Goal: Task Accomplishment & Management: Use online tool/utility

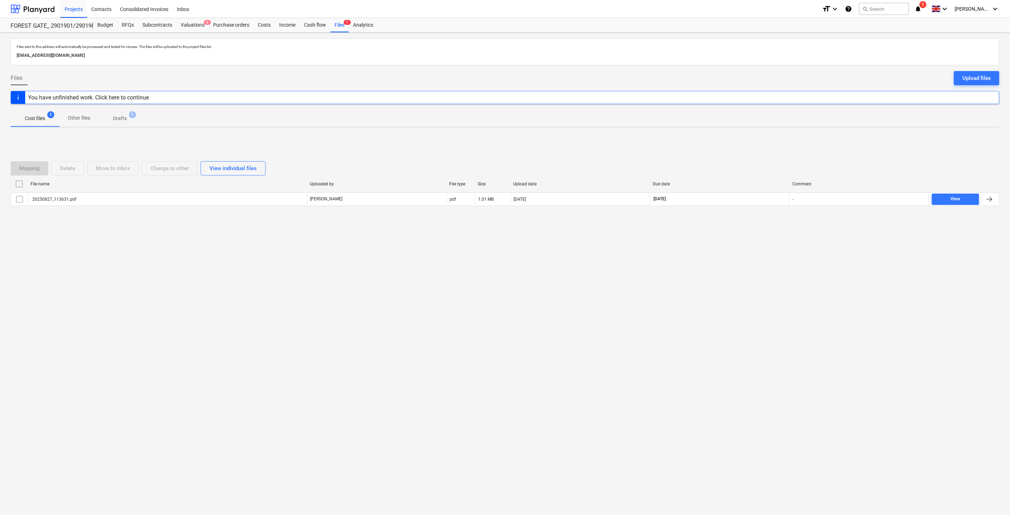
drag, startPoint x: 132, startPoint y: 316, endPoint x: 163, endPoint y: 297, distance: 36.4
click at [132, 316] on div "Files sent to this address will automatically be processed and tested for virus…" at bounding box center [505, 274] width 1010 height 482
drag, startPoint x: 180, startPoint y: 288, endPoint x: 218, endPoint y: 184, distance: 111.1
click at [181, 288] on div "Files sent to this address will automatically be processed and tested for virus…" at bounding box center [505, 274] width 1010 height 482
click at [734, 269] on div "Files sent to this address will automatically be processed and tested for virus…" at bounding box center [505, 274] width 1010 height 482
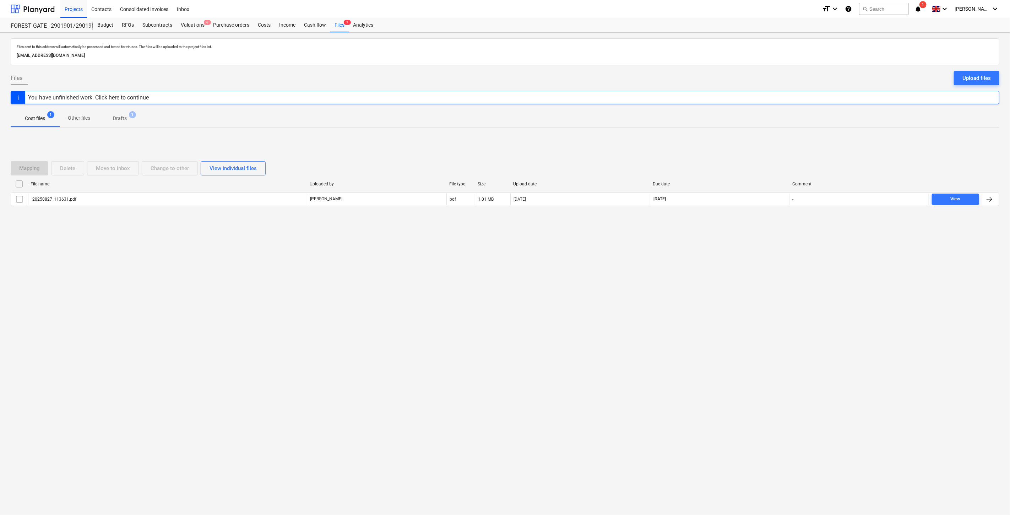
click at [738, 261] on div "Files sent to this address will automatically be processed and tested for virus…" at bounding box center [505, 274] width 1010 height 482
click at [743, 258] on div "Files sent to this address will automatically be processed and tested for virus…" at bounding box center [505, 274] width 1010 height 482
click at [750, 251] on div "Files sent to this address will automatically be processed and tested for virus…" at bounding box center [505, 274] width 1010 height 482
click at [42, 11] on div at bounding box center [33, 9] width 44 height 18
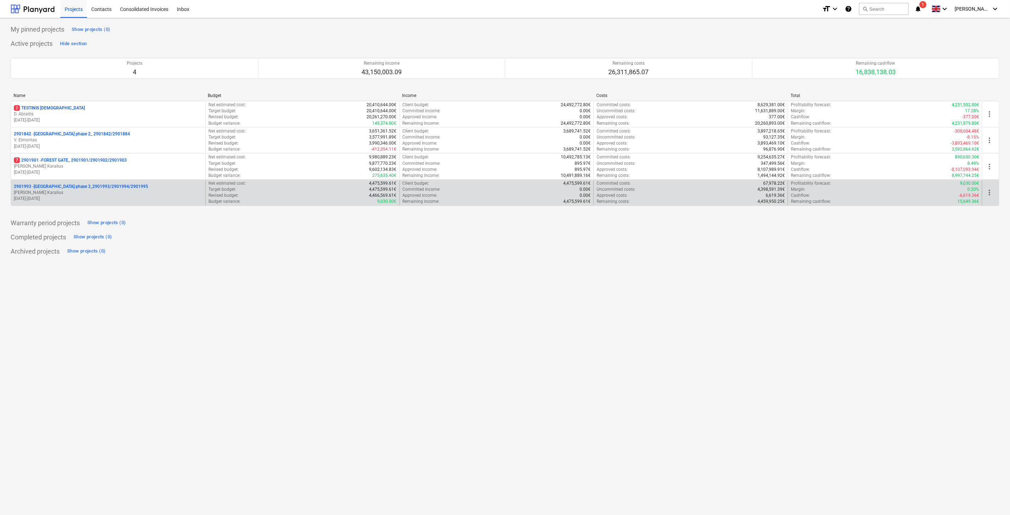
click at [88, 193] on p "[PERSON_NAME] Karalius" at bounding box center [108, 193] width 189 height 6
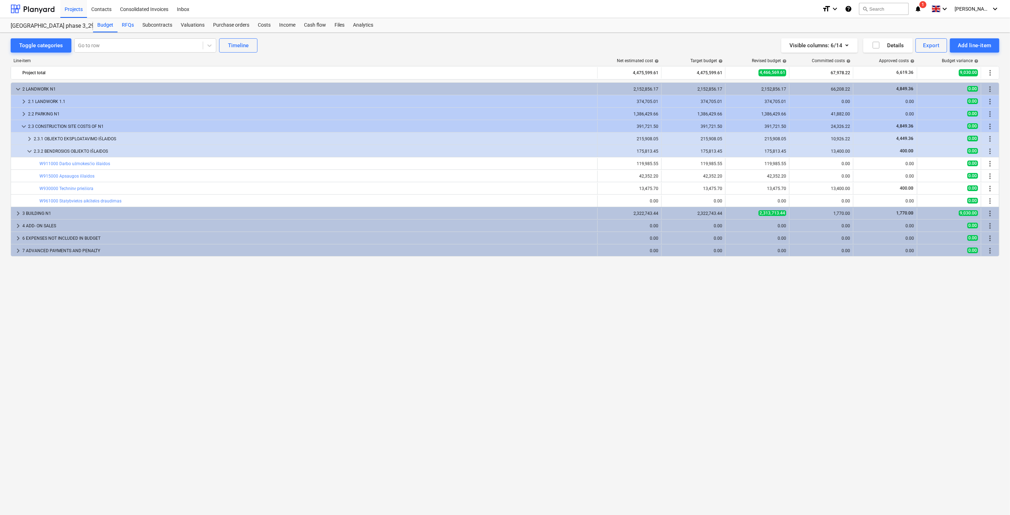
click at [123, 25] on div "RFQs" at bounding box center [128, 25] width 21 height 14
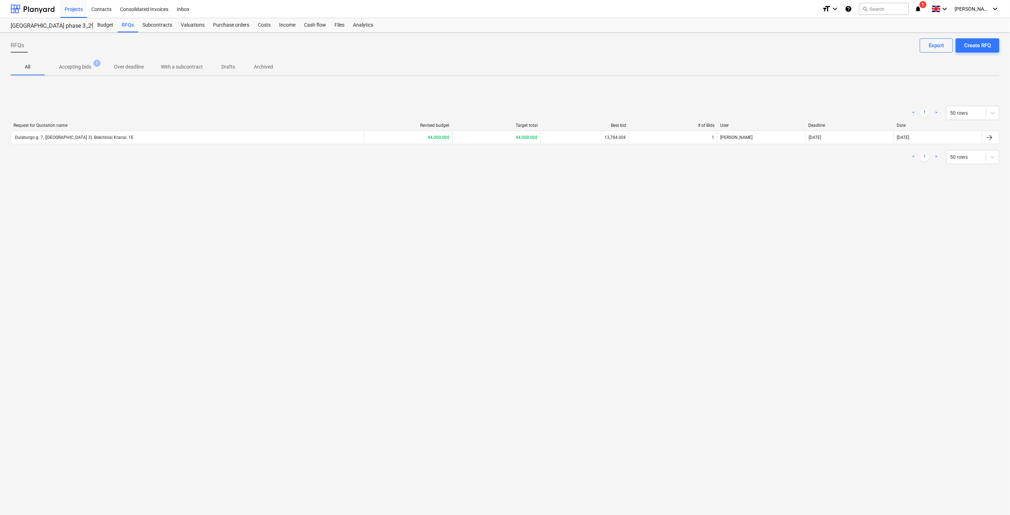
click at [91, 142] on div "Duisburgo g. 7, ([GEOGRAPHIC_DATA] 3). Bokštiniai Kranai. 1E" at bounding box center [187, 137] width 353 height 11
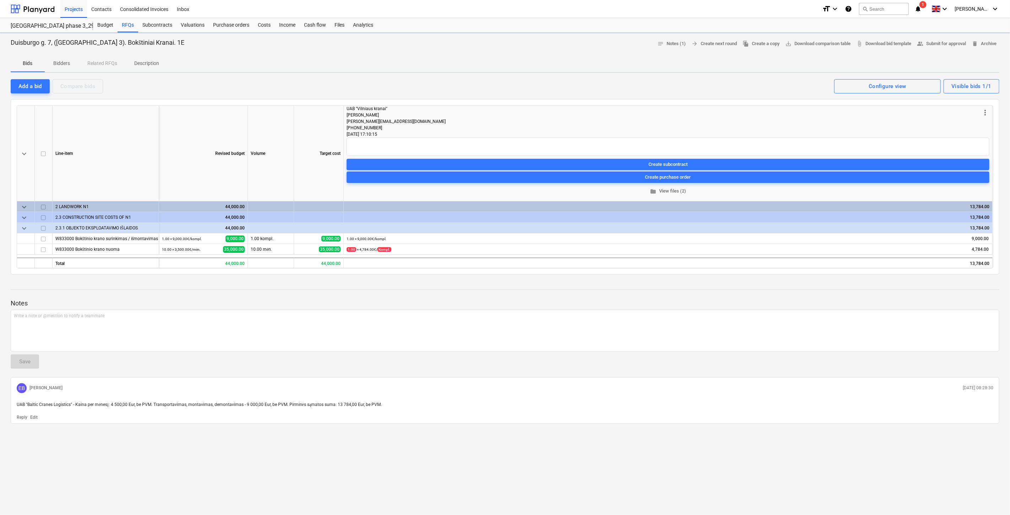
click at [252, 305] on p "Notes" at bounding box center [505, 303] width 989 height 9
click at [305, 295] on div at bounding box center [505, 296] width 989 height 6
drag, startPoint x: 155, startPoint y: 238, endPoint x: 75, endPoint y: 239, distance: 79.9
click at [75, 239] on div "W833000 Bokštinio krano surinkimas / išmontavimas" at bounding box center [105, 238] width 101 height 10
click at [426, 235] on div "1.00 × 9,000.00€ / kompl. 9,000.00" at bounding box center [672, 238] width 634 height 11
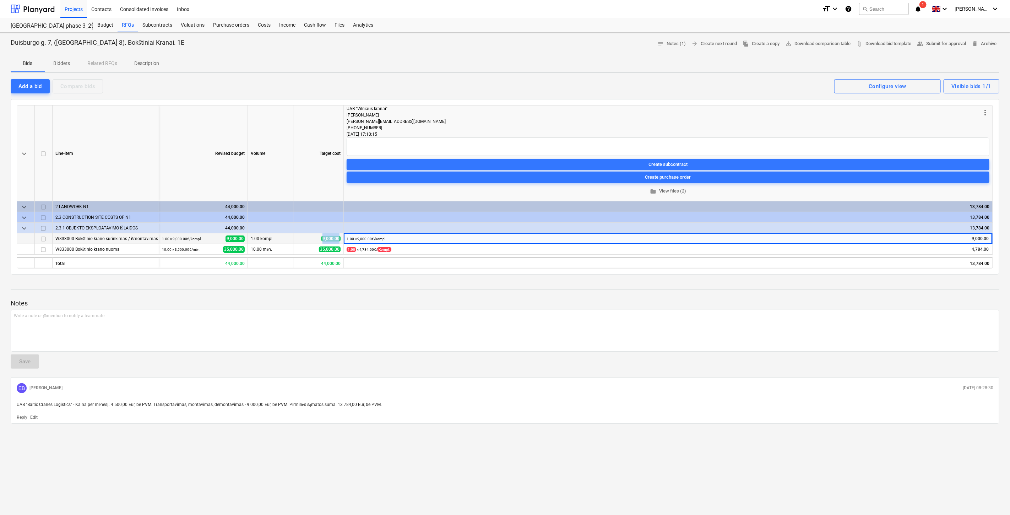
drag, startPoint x: 340, startPoint y: 237, endPoint x: 316, endPoint y: 241, distance: 24.2
click at [316, 241] on div "9,000.00" at bounding box center [319, 238] width 50 height 11
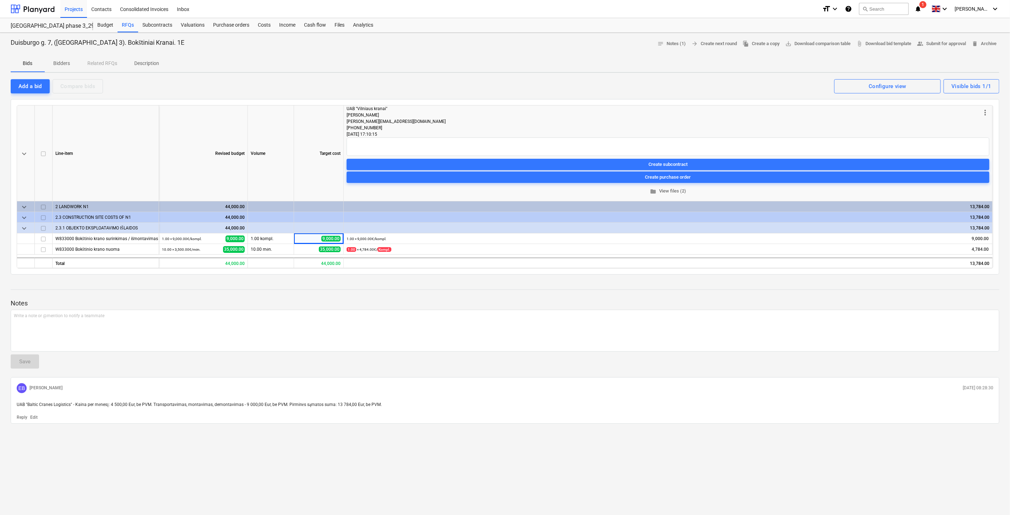
click at [291, 304] on p "Notes" at bounding box center [505, 303] width 989 height 9
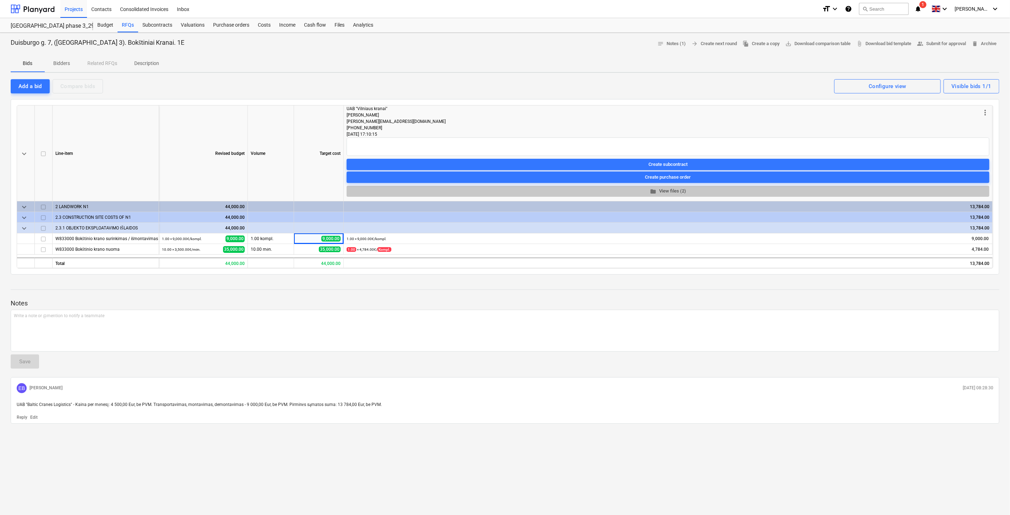
click at [672, 190] on span "folder View files (2)" at bounding box center [668, 191] width 637 height 8
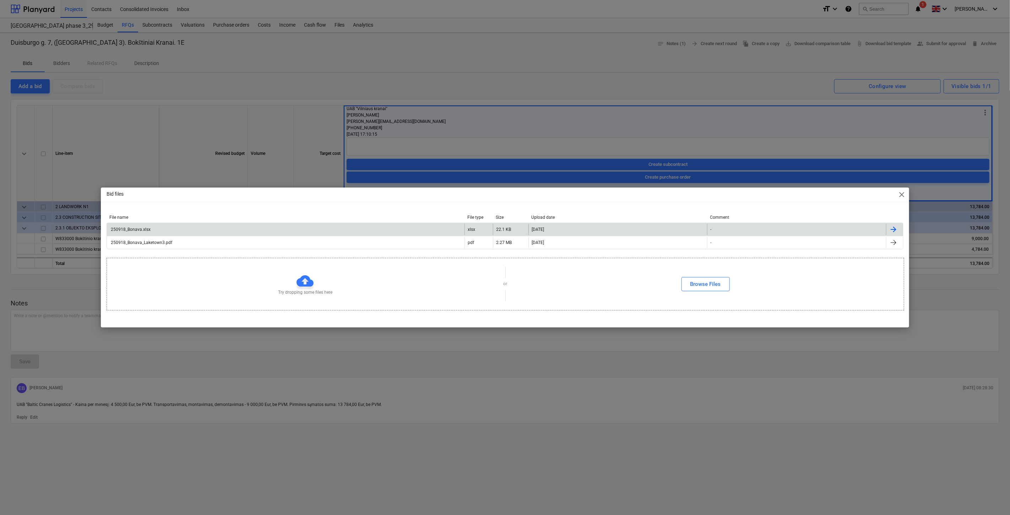
click at [157, 231] on div "250918_Bonava.xlsx" at bounding box center [286, 229] width 358 height 11
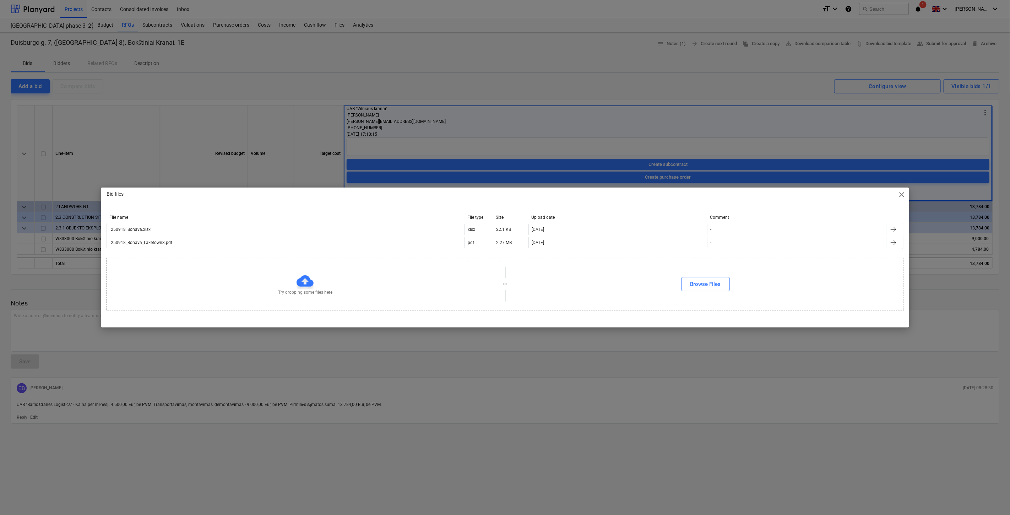
click at [534, 119] on div "Bid files close File name File type Size Upload date Comment 250918_Bonava.xlsx…" at bounding box center [505, 257] width 1010 height 515
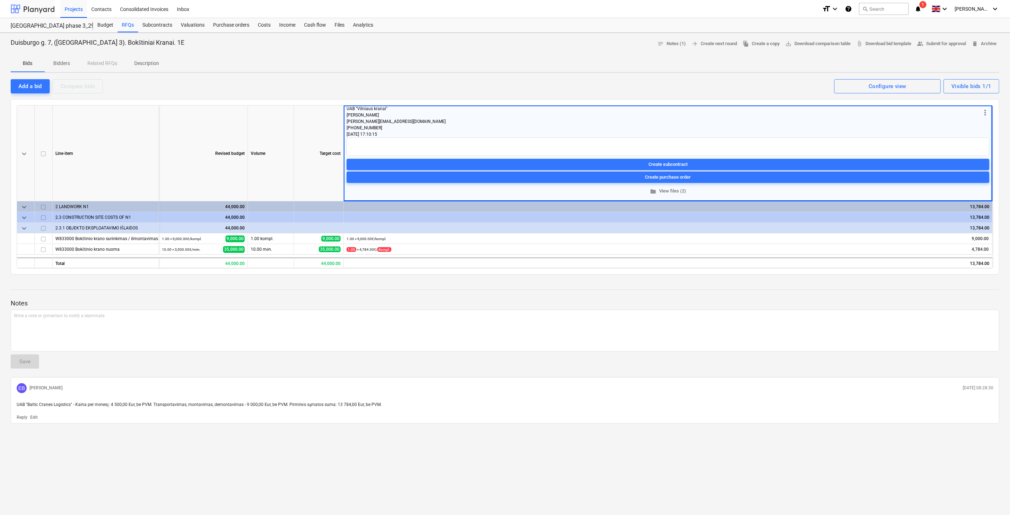
click at [23, 12] on div at bounding box center [33, 9] width 44 height 18
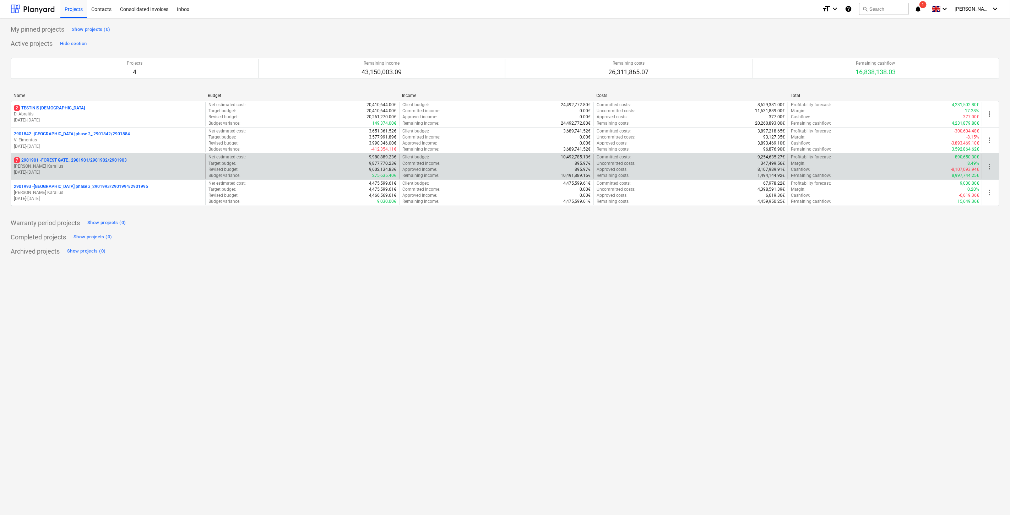
click at [34, 167] on p "[PERSON_NAME] Karalius" at bounding box center [108, 166] width 189 height 6
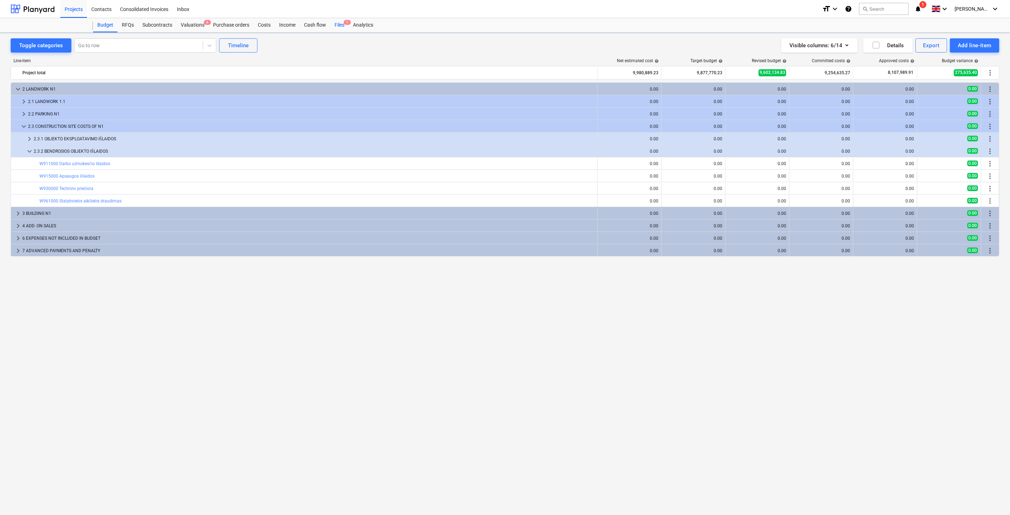
click at [339, 23] on div "Files 1" at bounding box center [339, 25] width 18 height 14
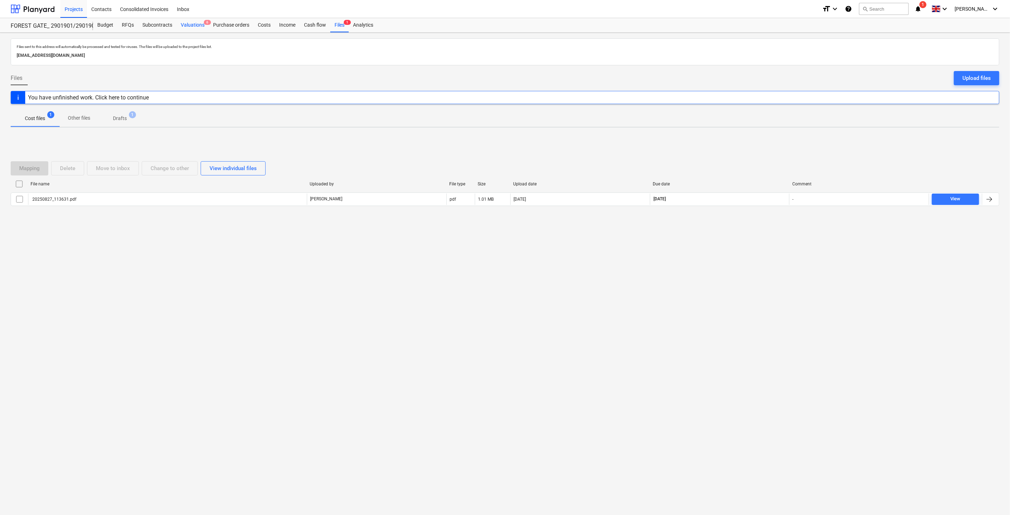
click at [194, 27] on div "Valuations 6" at bounding box center [193, 25] width 32 height 14
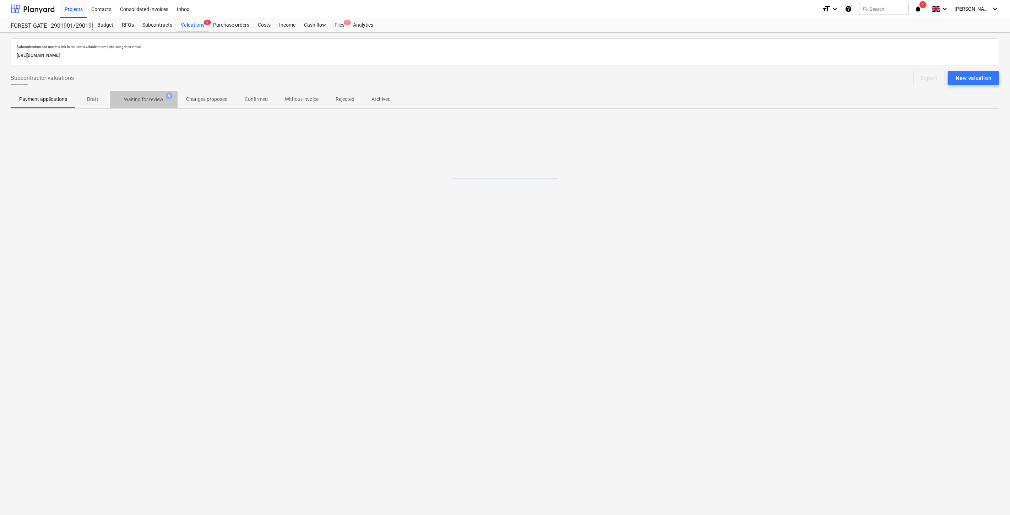
drag, startPoint x: 141, startPoint y: 101, endPoint x: 270, endPoint y: 36, distance: 144.2
click at [141, 101] on p "Waiting for review" at bounding box center [143, 99] width 39 height 7
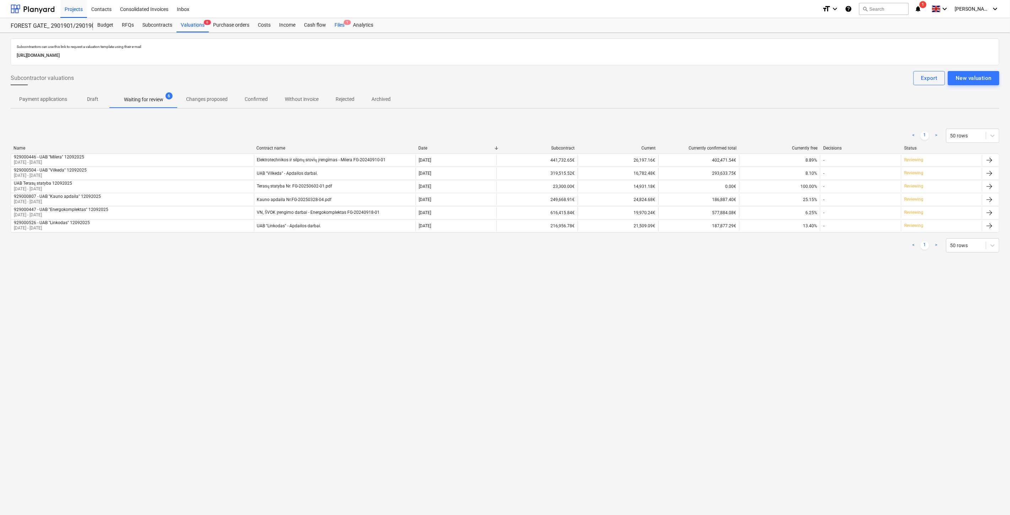
click at [345, 23] on span "1" at bounding box center [347, 22] width 7 height 5
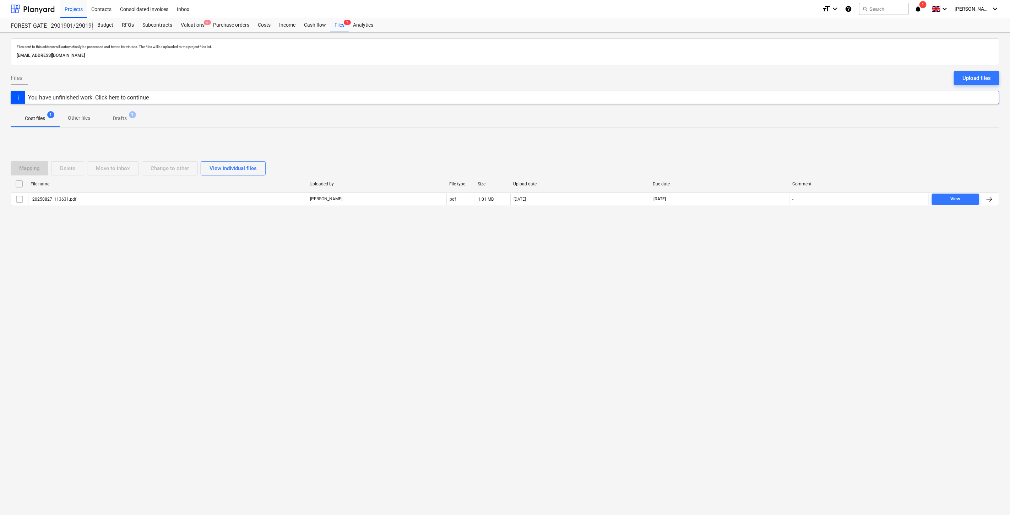
drag, startPoint x: 457, startPoint y: 275, endPoint x: 471, endPoint y: 267, distance: 14.9
click at [457, 275] on div "Files sent to this address will automatically be processed and tested for virus…" at bounding box center [505, 274] width 1010 height 482
click at [471, 267] on div "Files sent to this address will automatically be processed and tested for virus…" at bounding box center [505, 274] width 1010 height 482
click at [19, 12] on div at bounding box center [33, 9] width 44 height 18
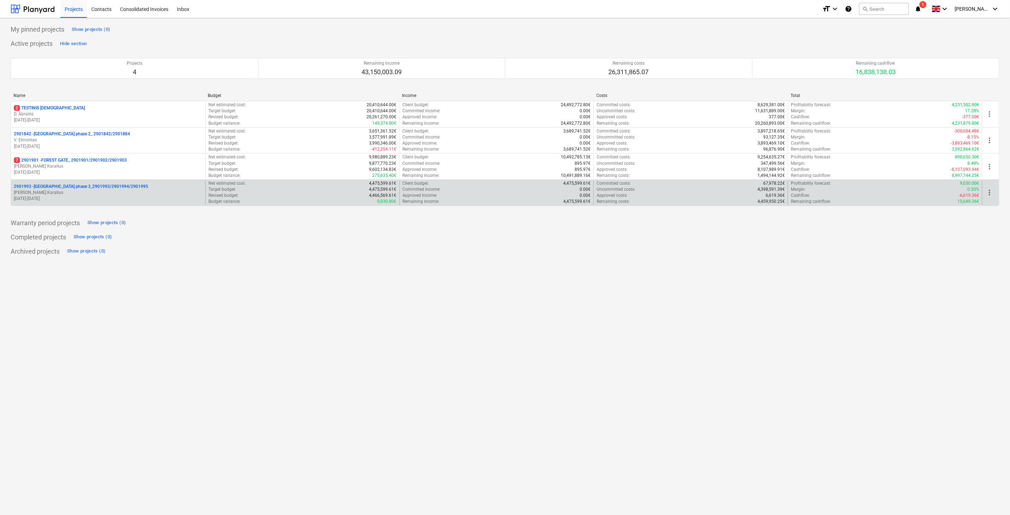
click at [91, 193] on p "[PERSON_NAME] Karalius" at bounding box center [108, 193] width 189 height 6
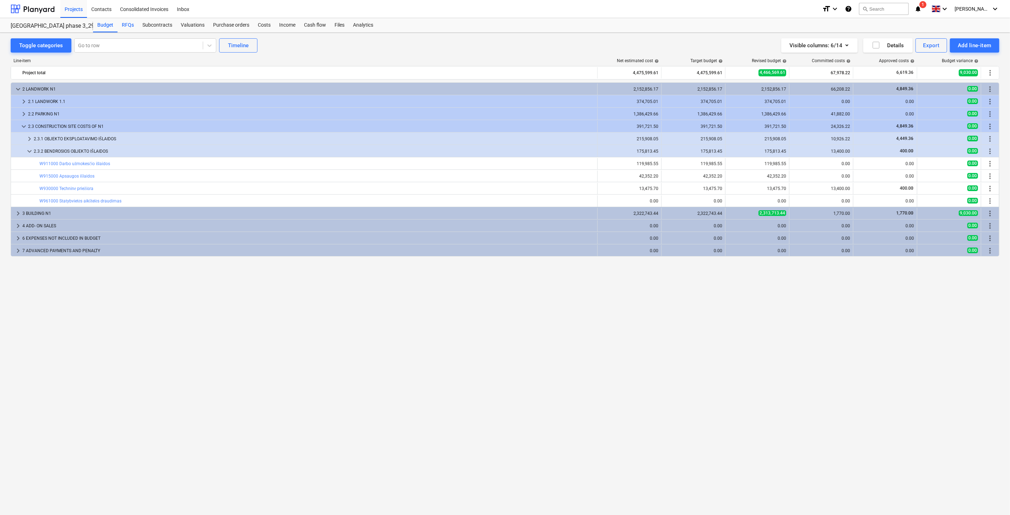
click at [130, 26] on div "RFQs" at bounding box center [128, 25] width 21 height 14
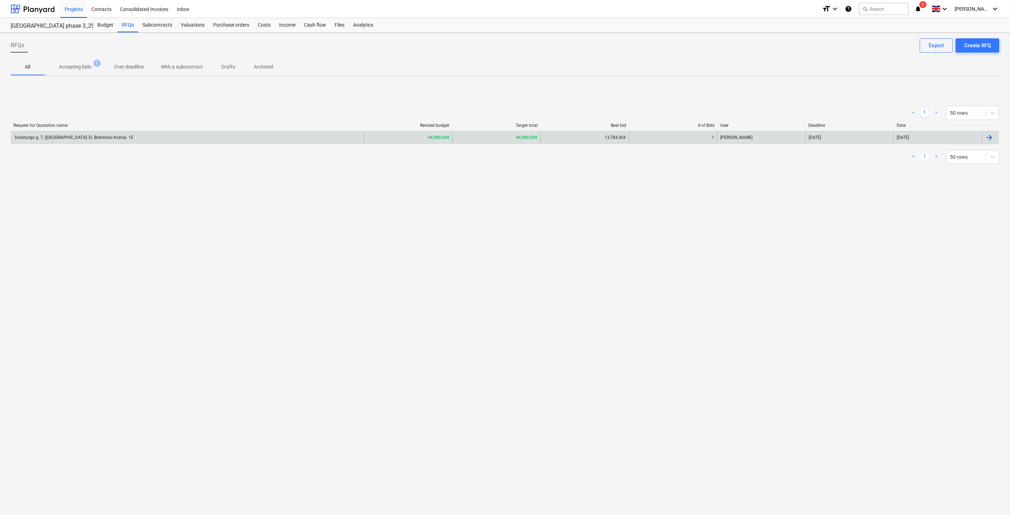
click at [205, 139] on div "Duisburgo g. 7, ([GEOGRAPHIC_DATA] 3). Bokštiniai Kranai. 1E" at bounding box center [187, 137] width 353 height 11
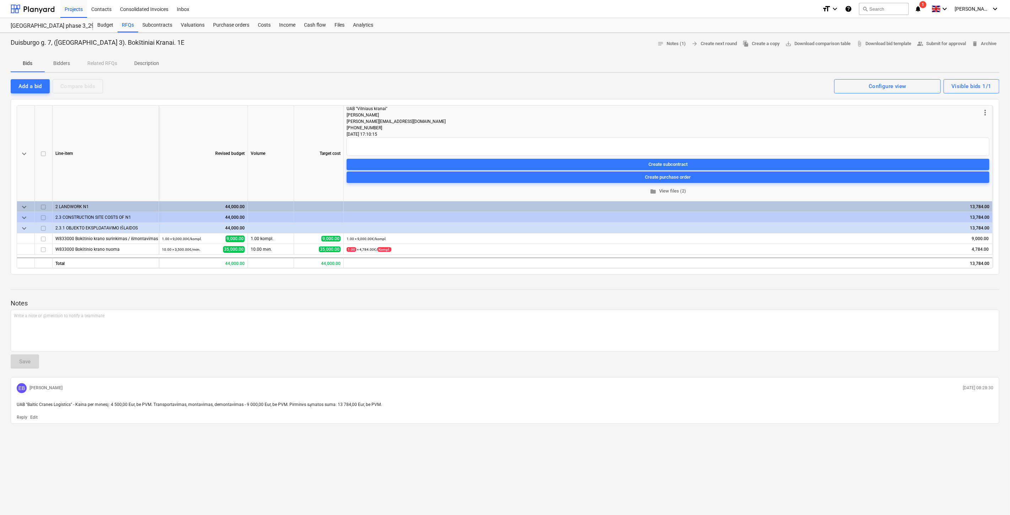
click at [750, 70] on div "Bids Bidders Related RFQs Description" at bounding box center [505, 63] width 989 height 17
click at [35, 86] on div "Add a bid" at bounding box center [29, 86] width 23 height 9
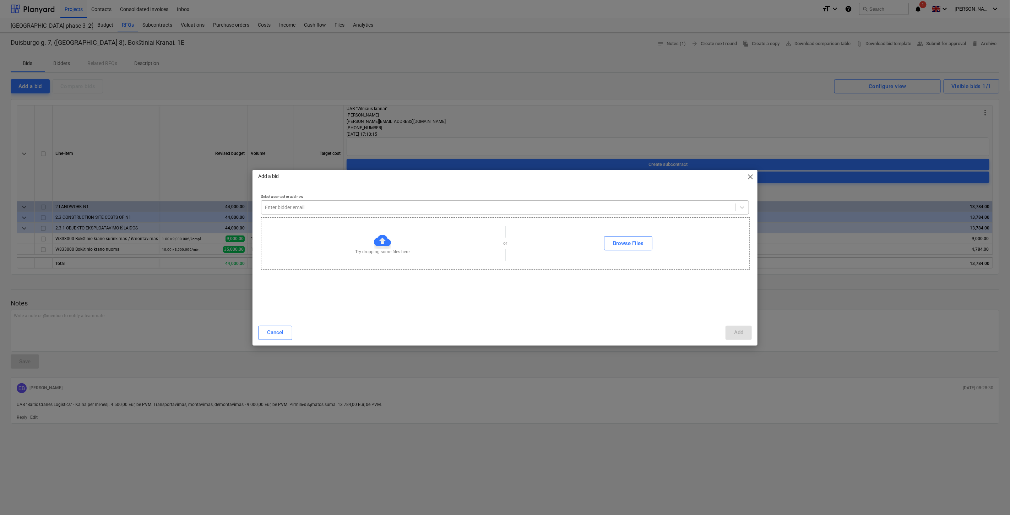
click at [331, 212] on div "Enter bidder email" at bounding box center [498, 207] width 474 height 10
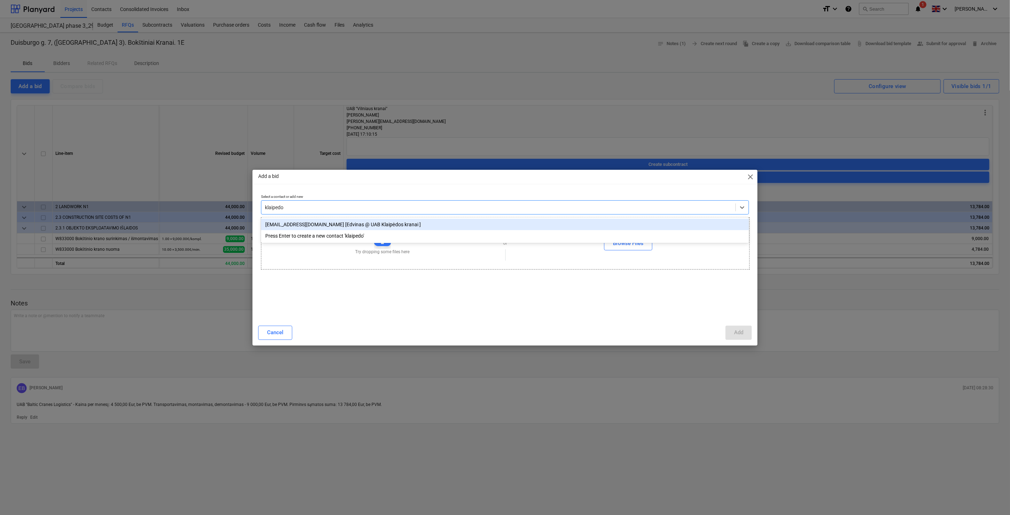
type input "klaipedos"
click at [485, 220] on div "[EMAIL_ADDRESS][DOMAIN_NAME] [Edvinas @ UAB Klaipėdos kranai ]" at bounding box center [505, 224] width 488 height 11
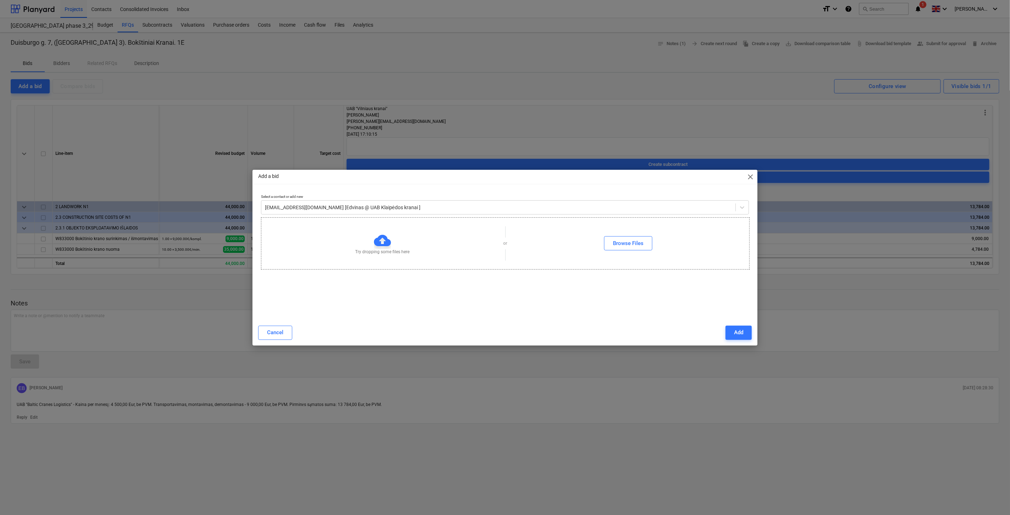
click at [475, 301] on div "Select a contact or add new [EMAIL_ADDRESS][DOMAIN_NAME] [Edvinas @ UAB Klaipėd…" at bounding box center [505, 252] width 488 height 117
click at [743, 331] on div "Add" at bounding box center [738, 332] width 9 height 9
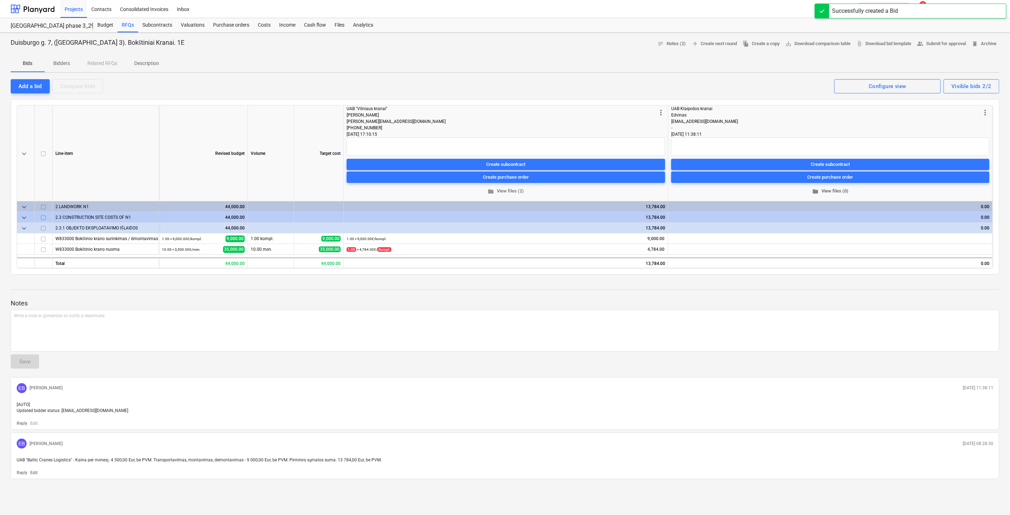
click at [836, 190] on span "folder View files (0)" at bounding box center [830, 191] width 313 height 8
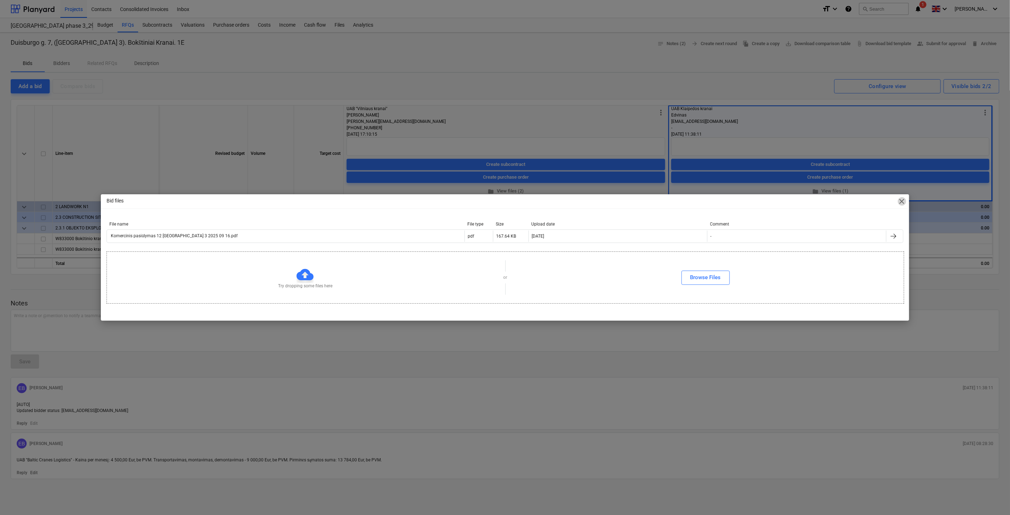
click at [900, 199] on span "close" at bounding box center [902, 201] width 9 height 9
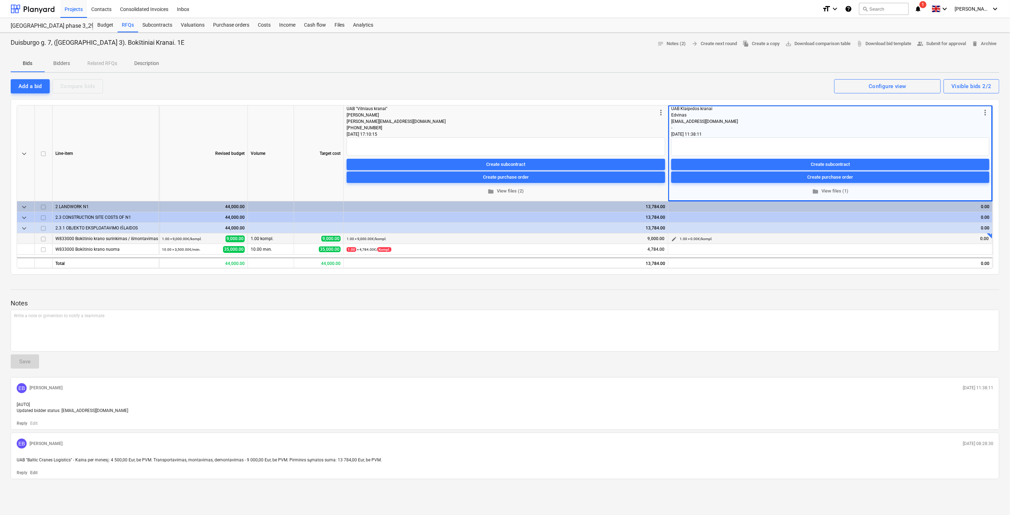
click at [673, 238] on span "edit" at bounding box center [674, 239] width 6 height 6
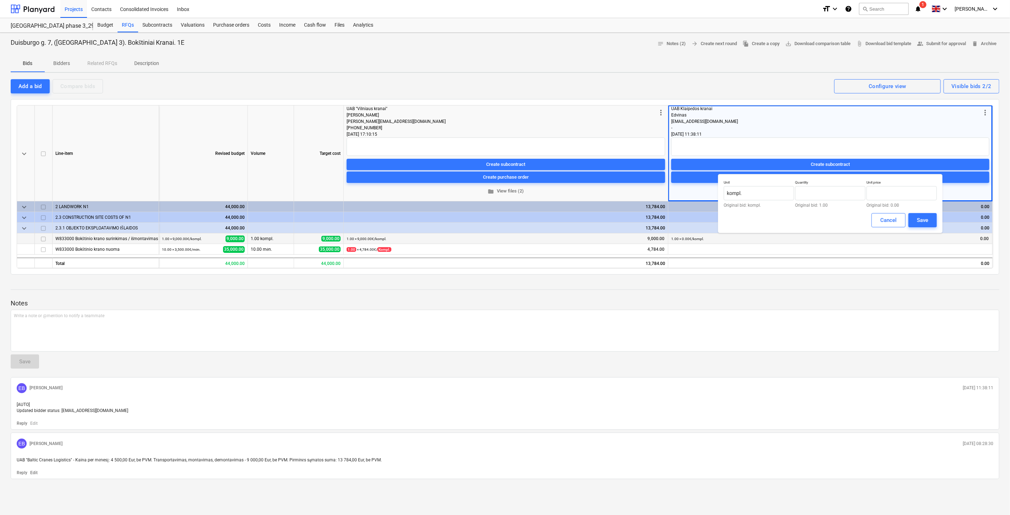
type input "1.00"
type input "0.00"
click at [899, 192] on input "text" at bounding box center [902, 193] width 70 height 14
type input "0.00"
click at [879, 194] on input "text" at bounding box center [902, 193] width 70 height 14
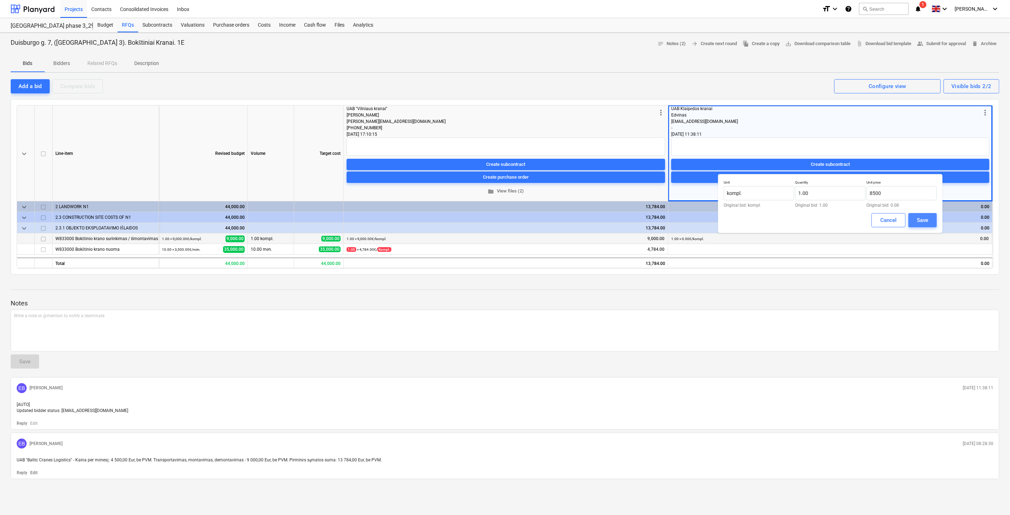
type input "8,500.00"
click at [932, 216] on button "Save" at bounding box center [923, 220] width 28 height 14
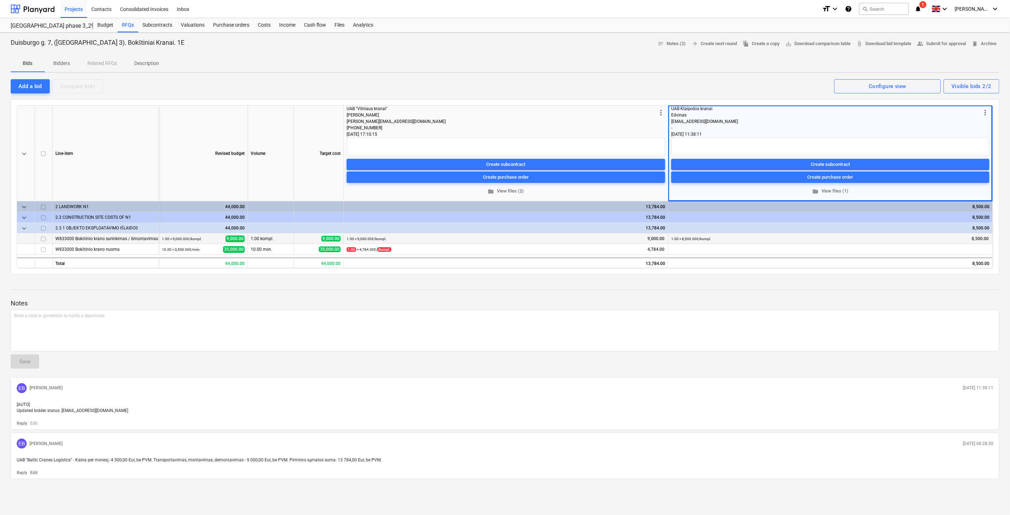
click at [378, 459] on p "UAB "Baltic Cranes Logistics" - Kaina per mėnesį: 4 500,00 Eur, be PVM. Transpo…" at bounding box center [505, 460] width 977 height 6
drag, startPoint x: 283, startPoint y: 459, endPoint x: 15, endPoint y: 445, distance: 267.8
click at [12, 459] on div "EB [PERSON_NAME] [DATE] 08:28:30 UAB "Baltic Cranes Logistics" - Kaina per mėne…" at bounding box center [505, 456] width 989 height 47
copy span "UAB "Baltic Cranes Logistics" - Kaina per mėnesį: 4 500,00 Eur, be PVM. Transpo…"
click at [71, 319] on div "Write a note or @mention to notify a teammate [PERSON_NAME]" at bounding box center [505, 331] width 989 height 42
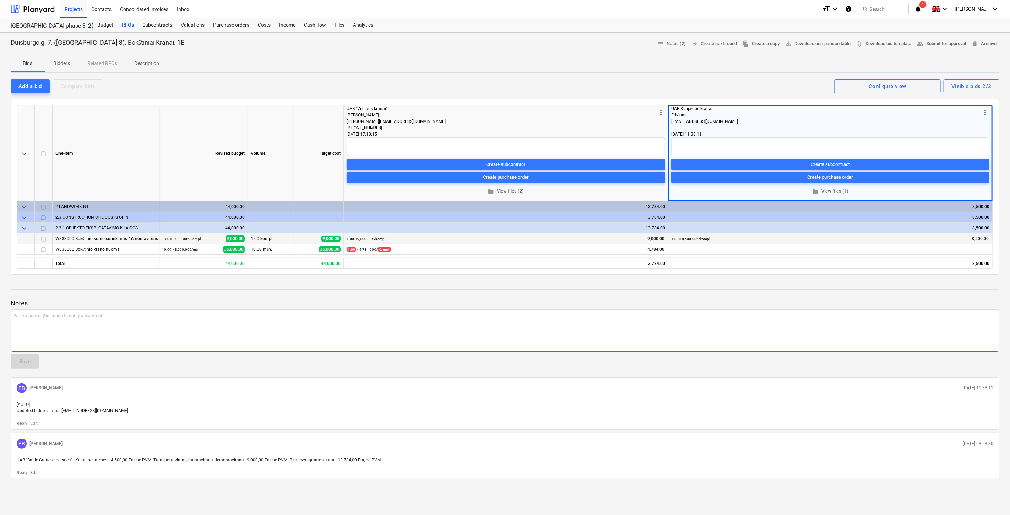
paste div
drag, startPoint x: 67, startPoint y: 315, endPoint x: 25, endPoint y: 317, distance: 42.7
click at [25, 317] on span "UAB "Baltic Cranes Logistics" - Kaina per mėnesį: 4 500,00 Eur, be PVM. Transpo…" at bounding box center [149, 315] width 271 height 5
drag, startPoint x: 110, startPoint y: 314, endPoint x: 102, endPoint y: 318, distance: 9.2
click at [95, 315] on span "UAB "Klaipėdos kranai" - Kaina per mėnesį: 4 500,00 Eur, be PVM. Transportavima…" at bounding box center [143, 315] width 259 height 5
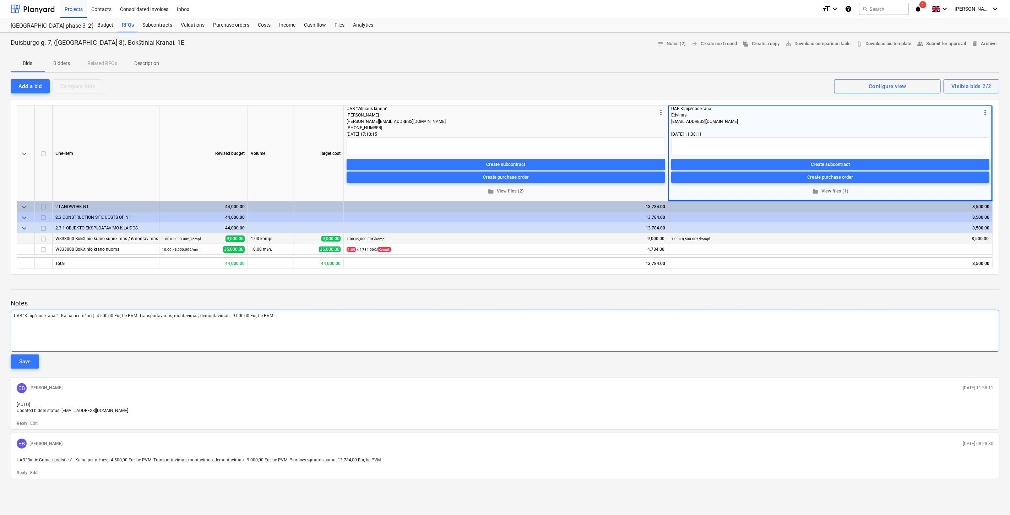
drag, startPoint x: 241, startPoint y: 323, endPoint x: 279, endPoint y: 315, distance: 39.1
click at [243, 322] on div "UAB "Klaipėdos kranai" - Kaina per mėnesį: 4 500,00 Eur, be PVM. Transportavima…" at bounding box center [505, 331] width 989 height 42
drag, startPoint x: 283, startPoint y: 315, endPoint x: 5, endPoint y: 315, distance: 278.5
click at [5, 315] on div "Duisburgo g. 7, ([GEOGRAPHIC_DATA] 3). Bokštiniai Kranai. 1E notes Notes (2) ar…" at bounding box center [505, 274] width 1010 height 482
click at [477, 296] on div at bounding box center [505, 296] width 989 height 6
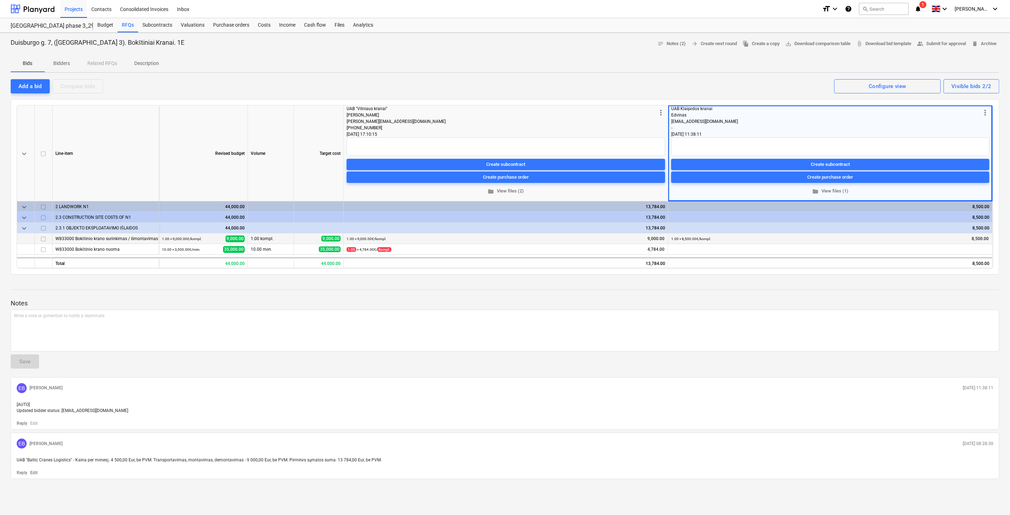
click at [840, 290] on div "Notes Write a note or @mention to notify a teammate ﻿ Save EB [PERSON_NAME] [DA…" at bounding box center [505, 379] width 989 height 199
click at [847, 288] on div "Notes Write a note or @mention to notify a teammate ﻿ Save EB [PERSON_NAME] [DA…" at bounding box center [505, 379] width 989 height 199
click at [863, 282] on div at bounding box center [505, 283] width 989 height 6
click at [874, 278] on div "Duisburgo g. 7, ([GEOGRAPHIC_DATA] 3). Bokštiniai Kranai. 1E notes Notes (2) ar…" at bounding box center [505, 274] width 1010 height 482
click at [899, 275] on div "Duisburgo g. 7, ([GEOGRAPHIC_DATA] 3). Bokštiniai Kranai. 1E notes Notes (2) ar…" at bounding box center [505, 274] width 1010 height 482
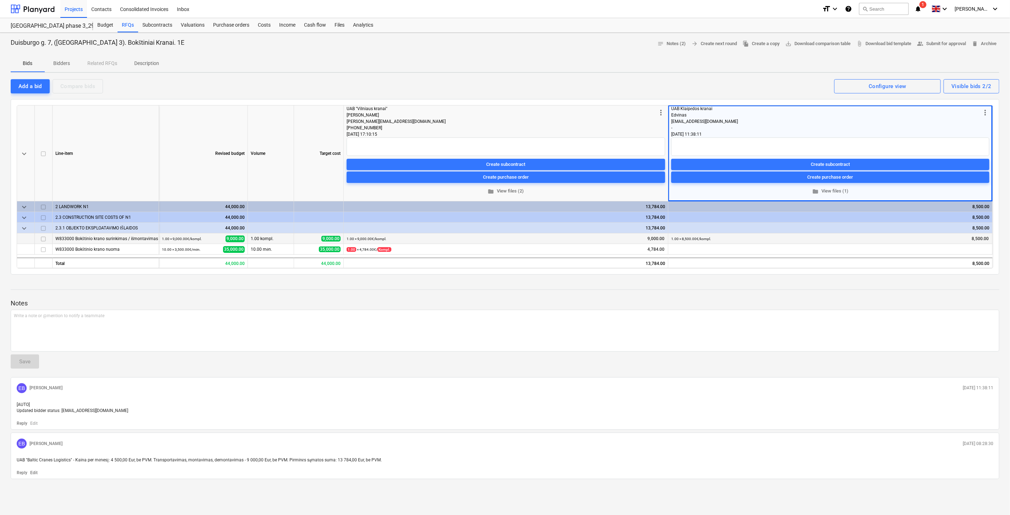
click at [908, 272] on div "keyboard_arrow_down Line-item Revised budget Volume Target cost more_vert UAB "…" at bounding box center [505, 186] width 989 height 175
click at [339, 25] on div "Files" at bounding box center [339, 25] width 18 height 14
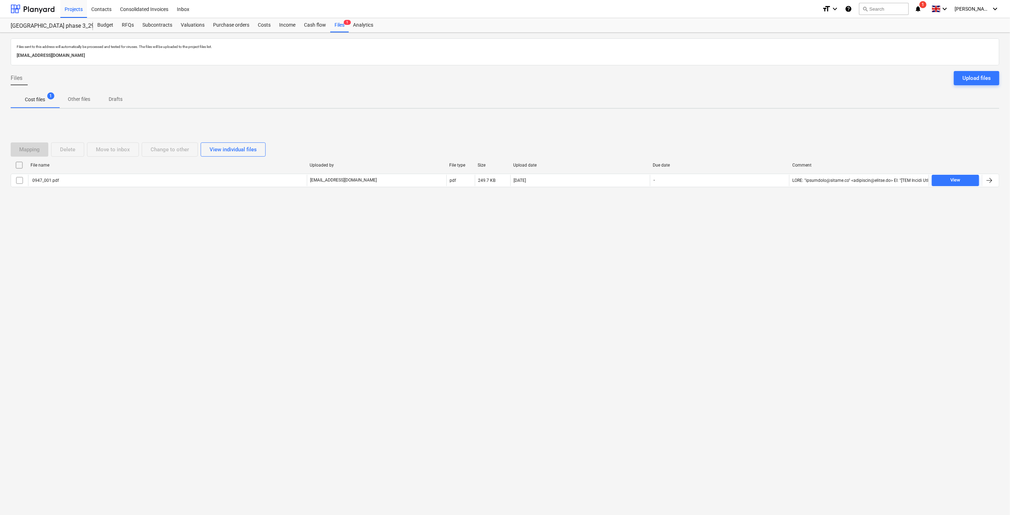
click at [549, 335] on div "Files sent to this address will automatically be processed and tested for virus…" at bounding box center [505, 274] width 1010 height 482
click at [597, 303] on div "Files sent to this address will automatically be processed and tested for virus…" at bounding box center [505, 274] width 1010 height 482
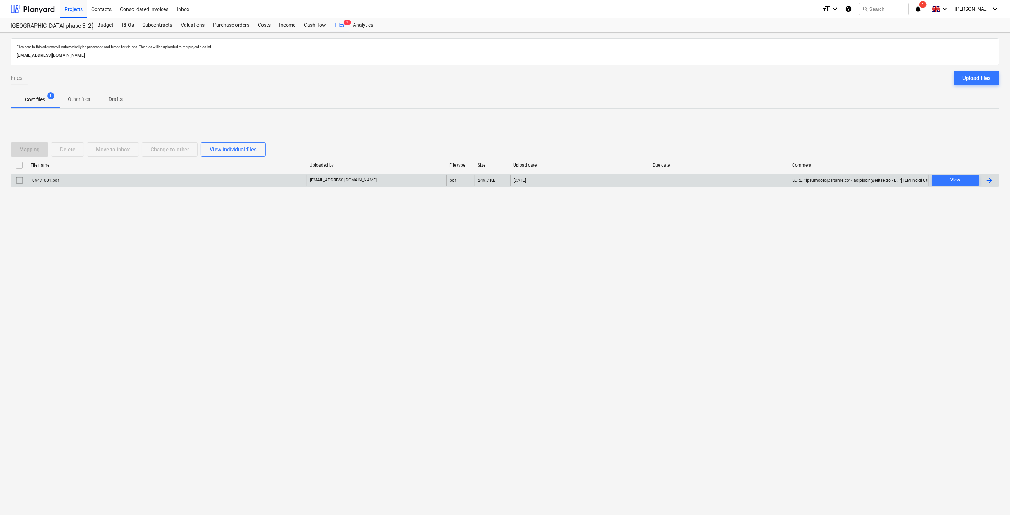
click at [188, 182] on div "0947_001.pdf" at bounding box center [167, 180] width 279 height 11
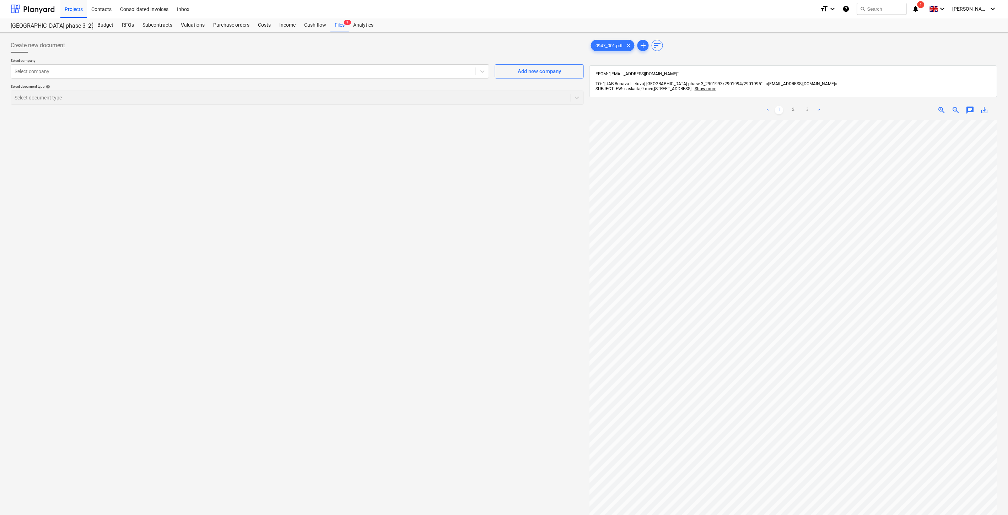
drag, startPoint x: 317, startPoint y: 244, endPoint x: 364, endPoint y: 227, distance: 50.1
click at [317, 244] on div "Create new document Select company Select company Add new company Select docume…" at bounding box center [297, 327] width 579 height 583
click at [367, 226] on div "Create new document Select company Select company Add new company Select docume…" at bounding box center [297, 327] width 579 height 583
click at [895, 9] on button "search Search" at bounding box center [882, 9] width 50 height 12
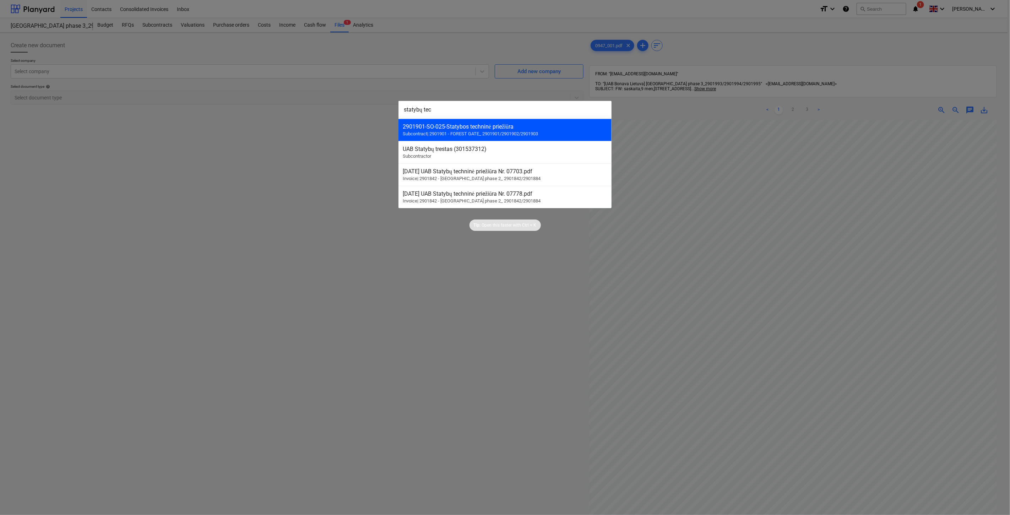
type input "statybų tec"
click at [491, 139] on div "2901901-SO-025 - Statybos techninė priežiūra Subcontract | 2901901 - FOREST GAT…" at bounding box center [505, 130] width 213 height 22
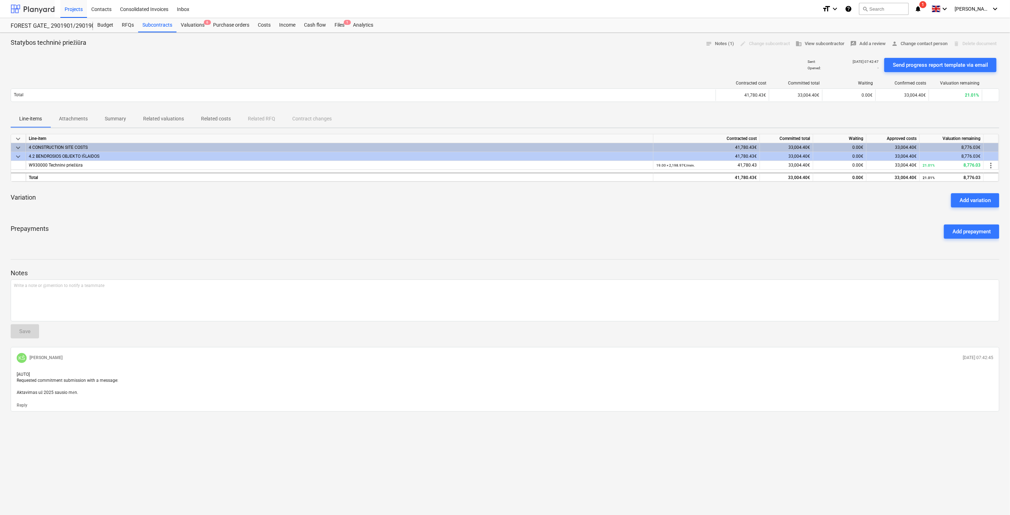
click at [34, 10] on div at bounding box center [33, 9] width 44 height 18
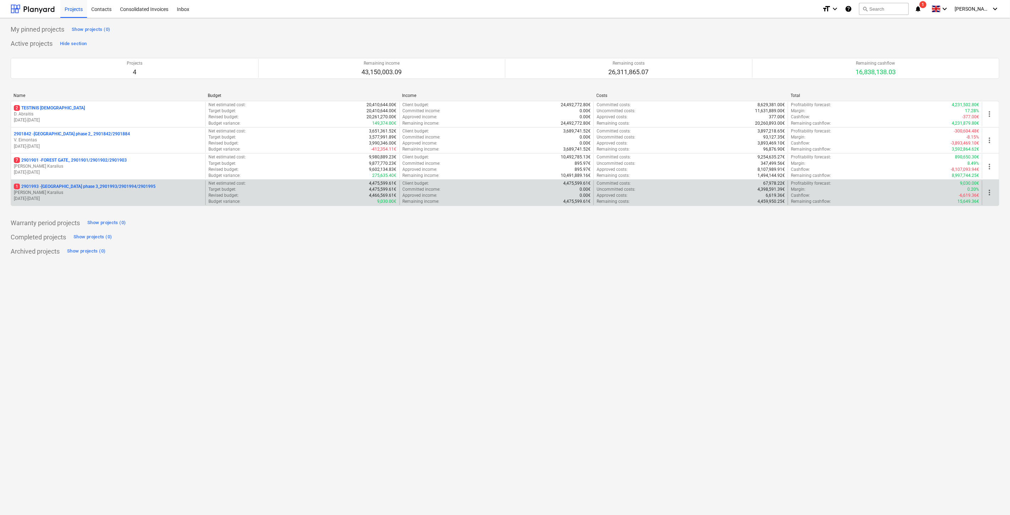
click at [102, 204] on div "1 2901993 - [GEOGRAPHIC_DATA] phase 3_2901993/2901994/2901995 J. Karalius [DATE…" at bounding box center [108, 192] width 194 height 25
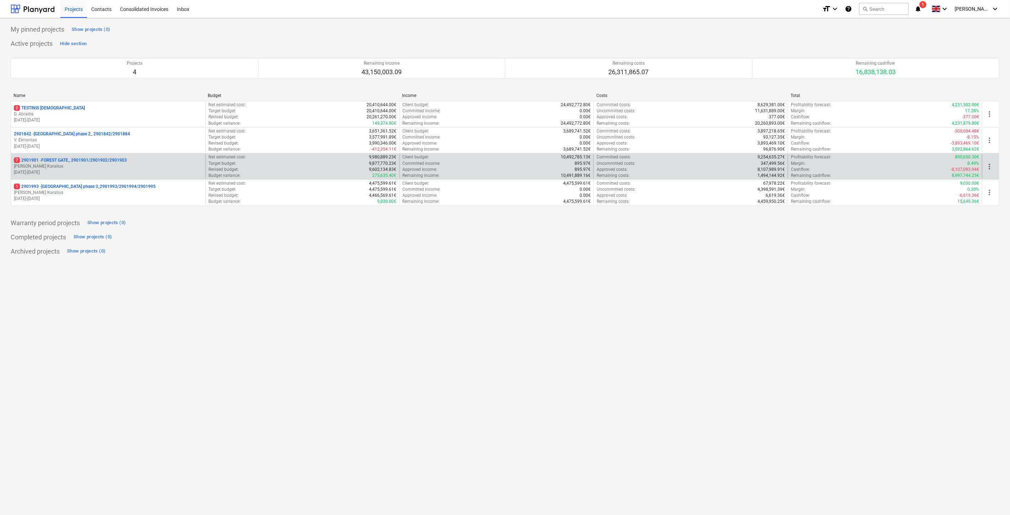
click at [87, 168] on p "[PERSON_NAME] Karalius" at bounding box center [108, 166] width 189 height 6
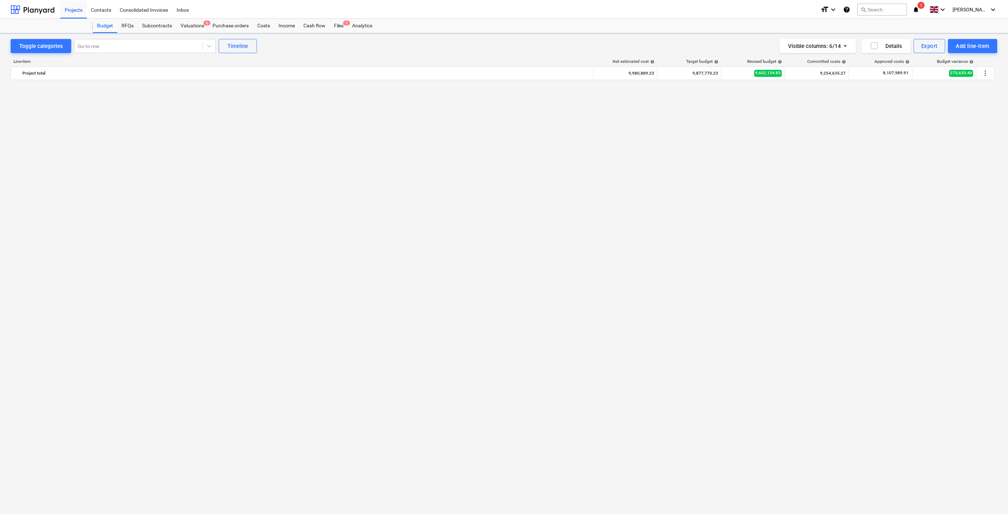
scroll to position [1172, 0]
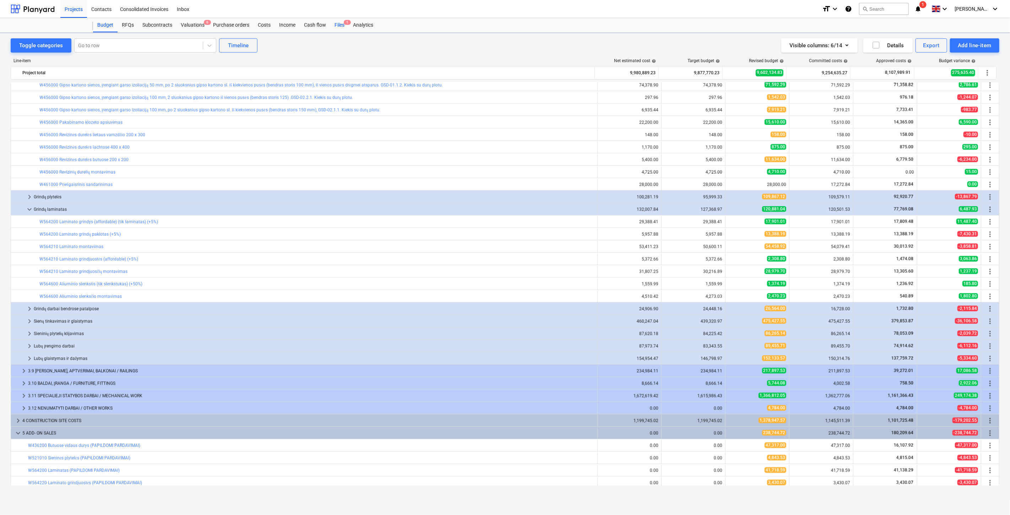
click at [335, 26] on div "Files 1" at bounding box center [339, 25] width 18 height 14
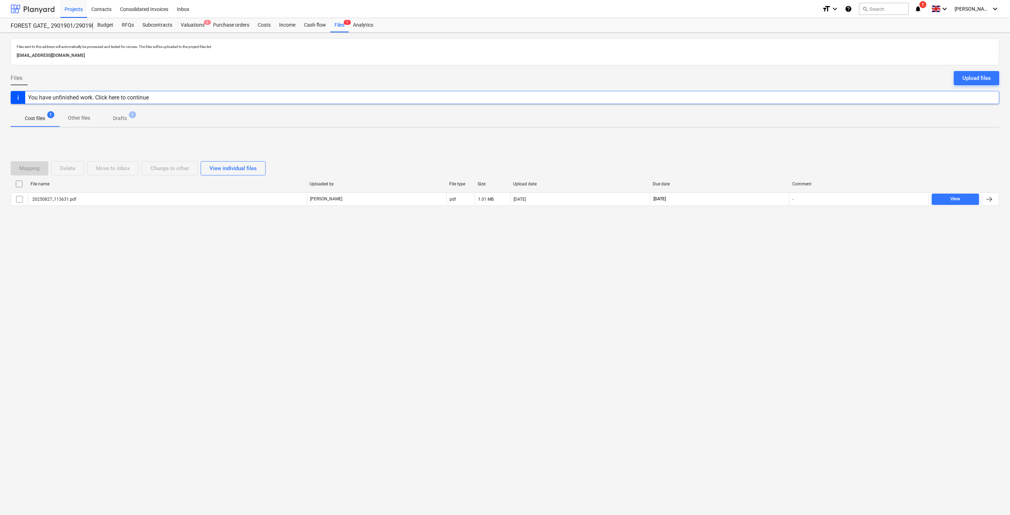
click at [37, 9] on div at bounding box center [33, 9] width 44 height 18
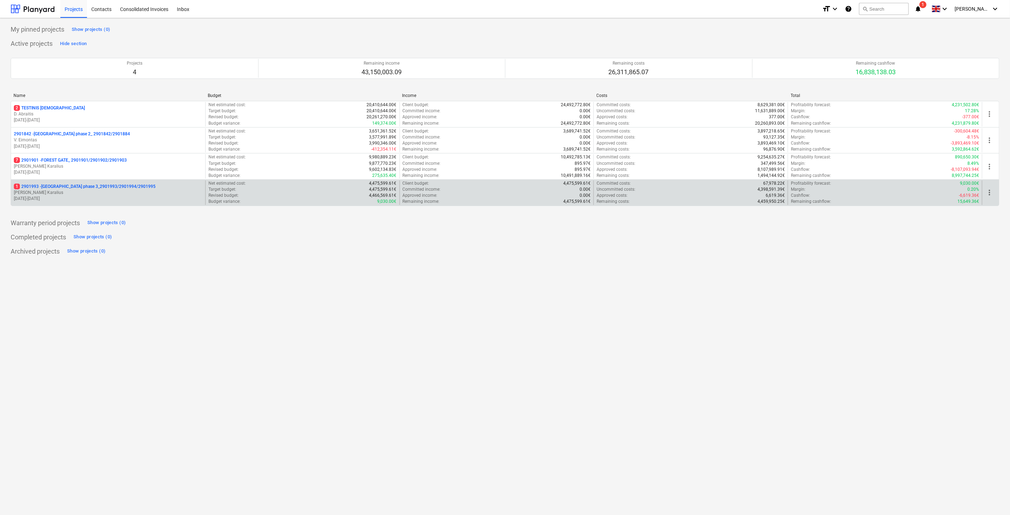
click at [101, 199] on p "[DATE] - [DATE]" at bounding box center [108, 199] width 189 height 6
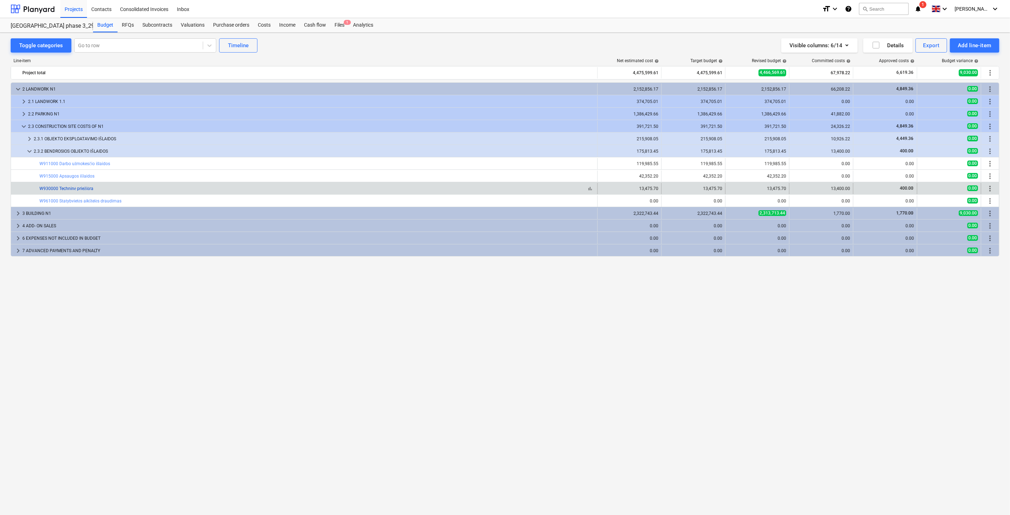
click at [79, 189] on link "W930000 Techninė priežiūra" at bounding box center [66, 188] width 54 height 5
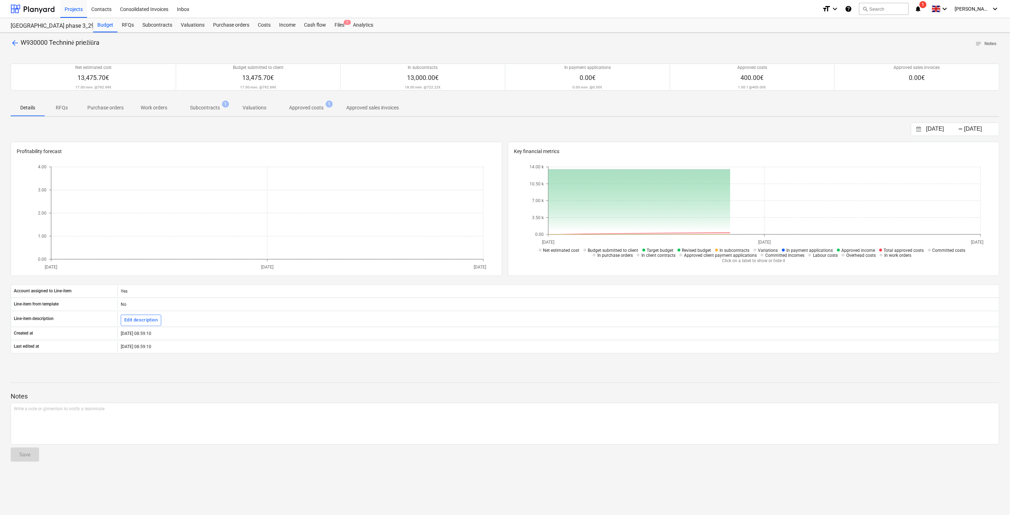
click at [318, 102] on span "Approved costs 1" at bounding box center [306, 107] width 63 height 13
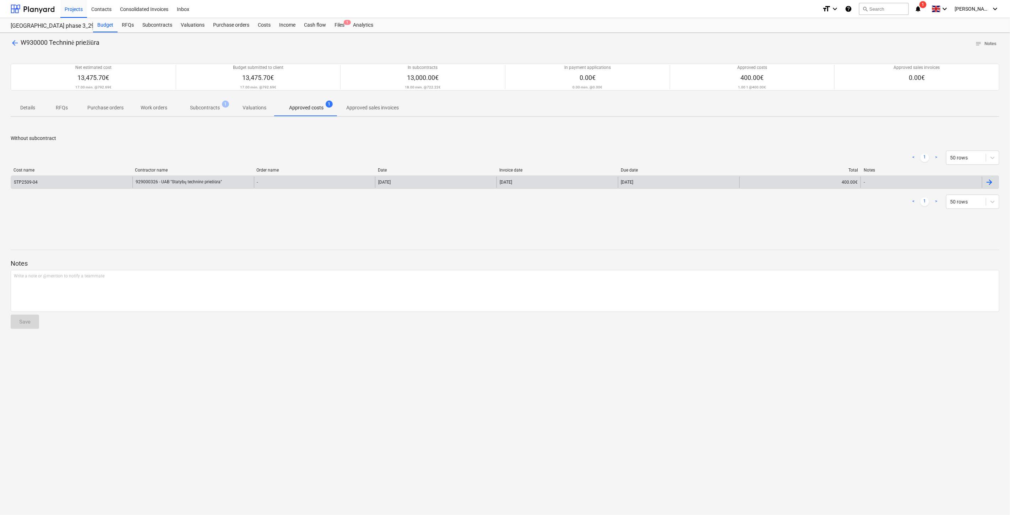
click at [324, 184] on div "-" at bounding box center [314, 182] width 121 height 11
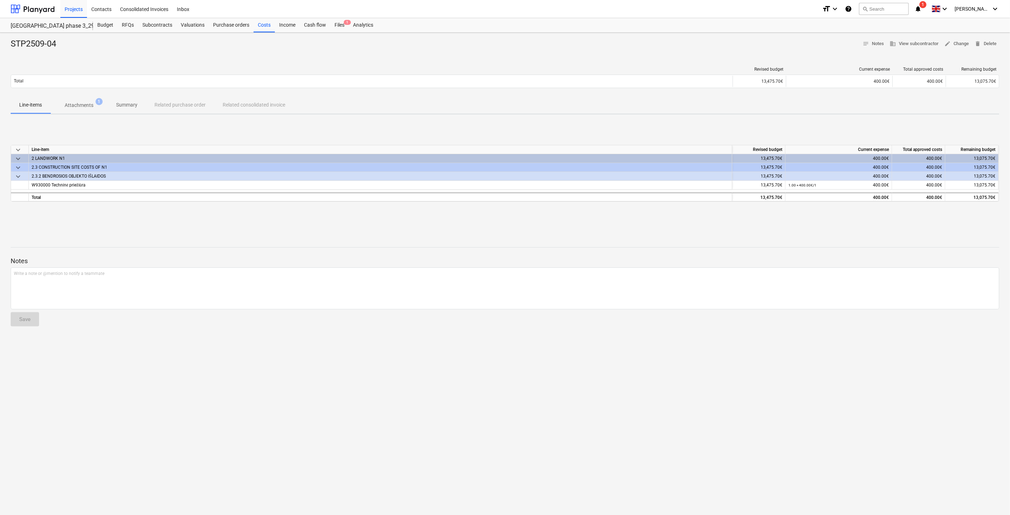
click at [91, 107] on p "Attachments" at bounding box center [79, 105] width 29 height 7
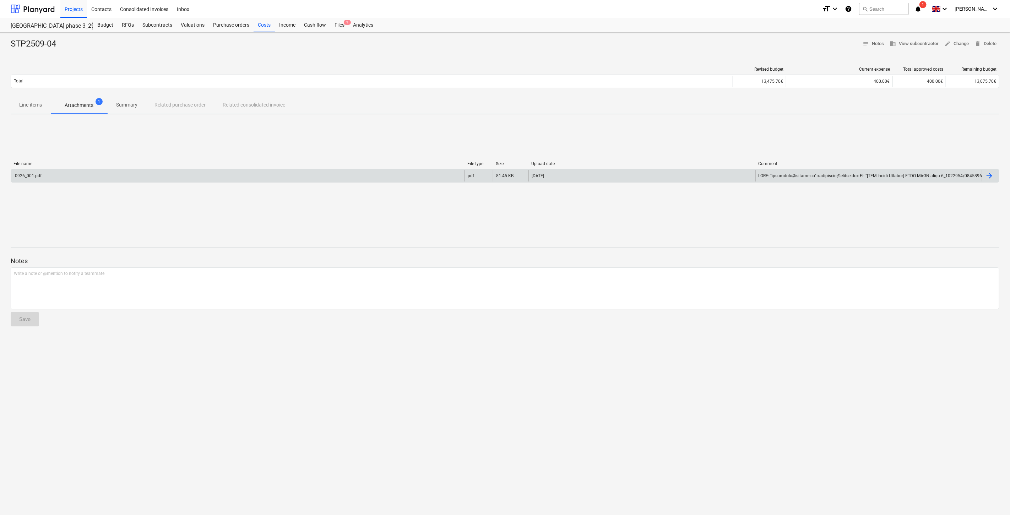
click at [114, 179] on div "0926_001.pdf" at bounding box center [238, 175] width 454 height 11
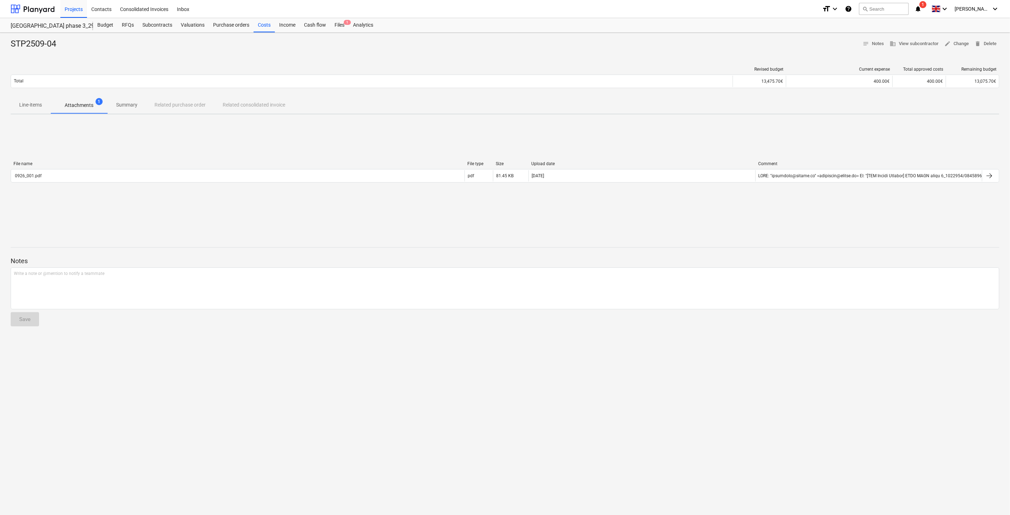
drag, startPoint x: 342, startPoint y: 20, endPoint x: 345, endPoint y: 32, distance: 12.8
click at [342, 20] on div "Files 1" at bounding box center [339, 25] width 18 height 14
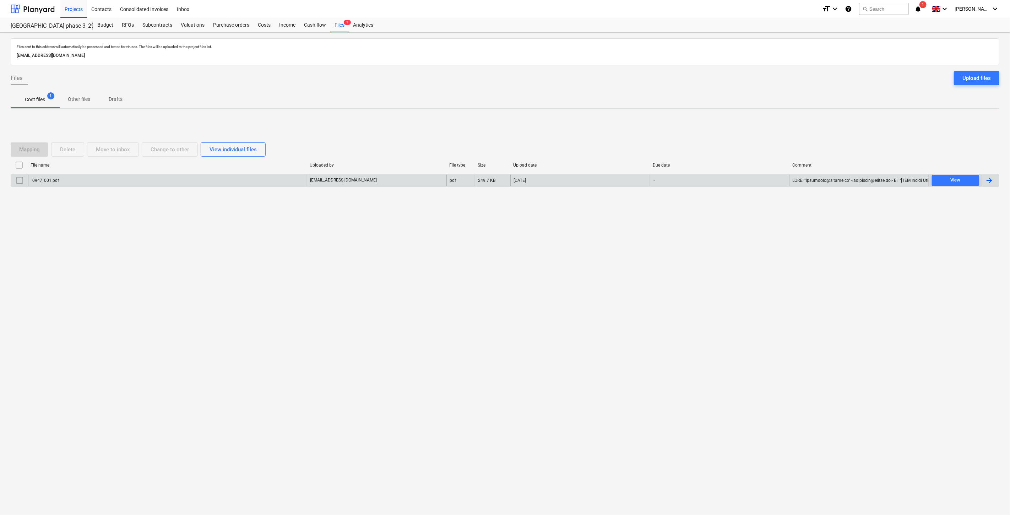
click at [267, 184] on div "0947_001.pdf" at bounding box center [167, 180] width 279 height 11
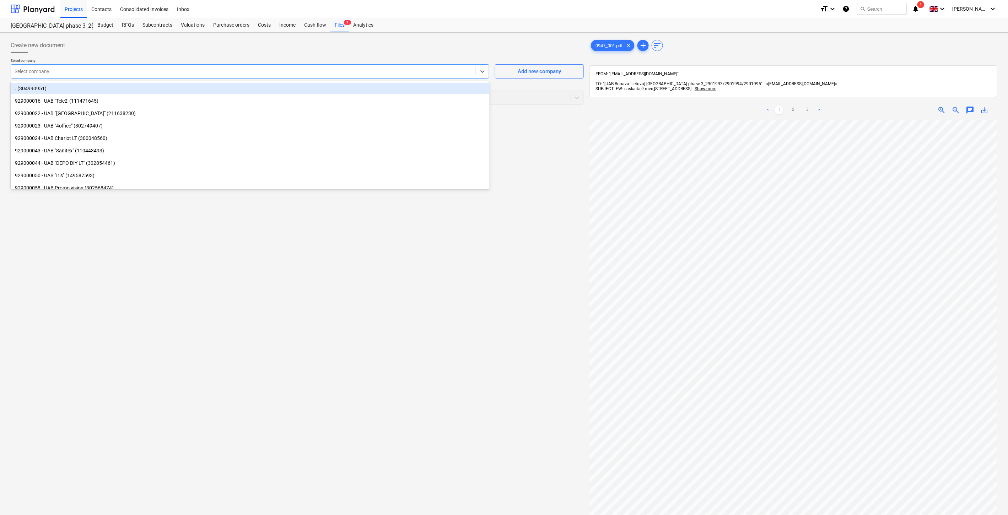
click at [218, 65] on div "Select company" at bounding box center [250, 71] width 478 height 14
type input "statyb"
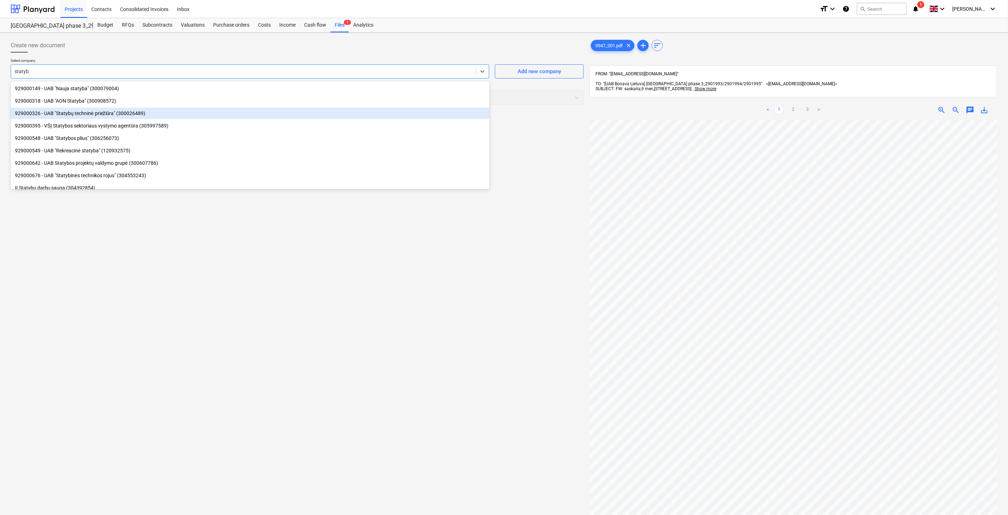
click at [153, 116] on div "929000326 - UAB "Statybų techninė priežiūra" (300026489)" at bounding box center [250, 113] width 479 height 11
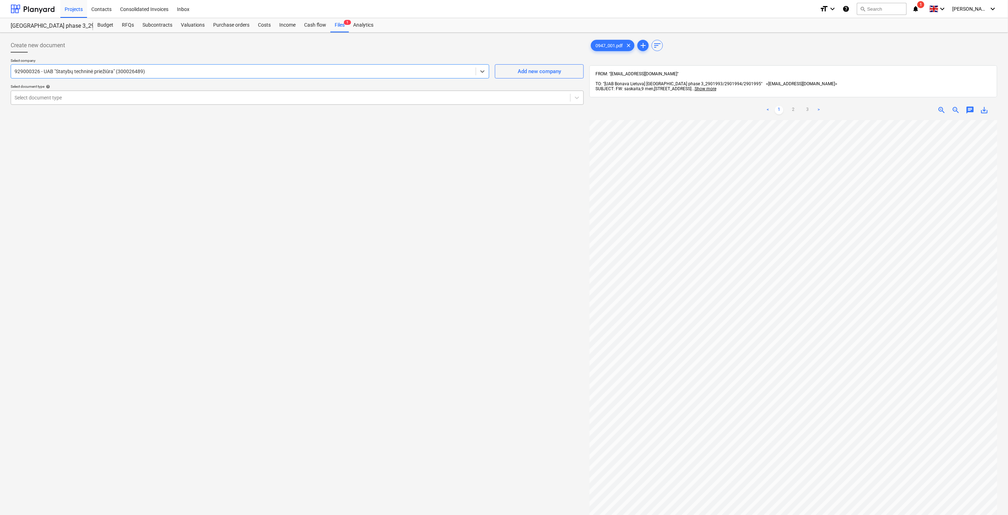
click at [134, 99] on div at bounding box center [291, 97] width 552 height 7
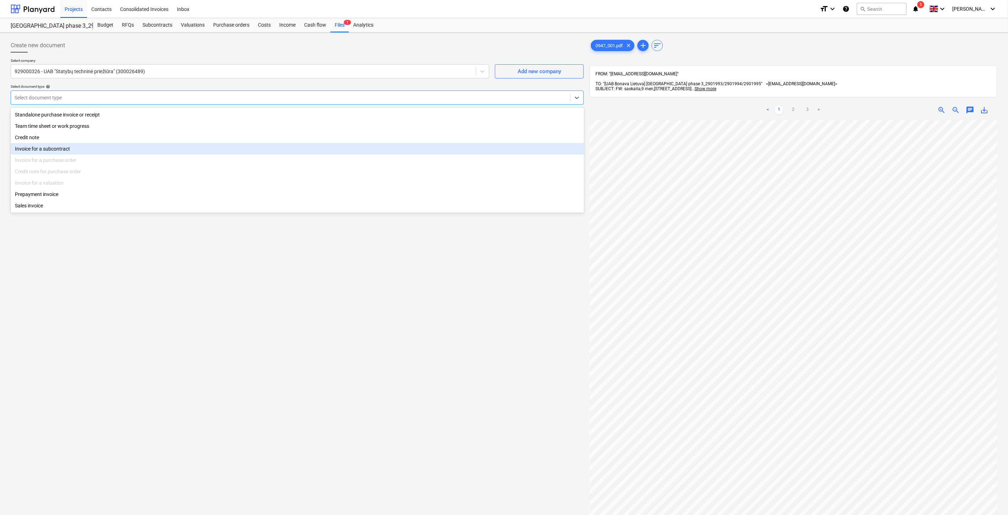
click at [86, 152] on div "Invoice for a subcontract" at bounding box center [297, 148] width 573 height 11
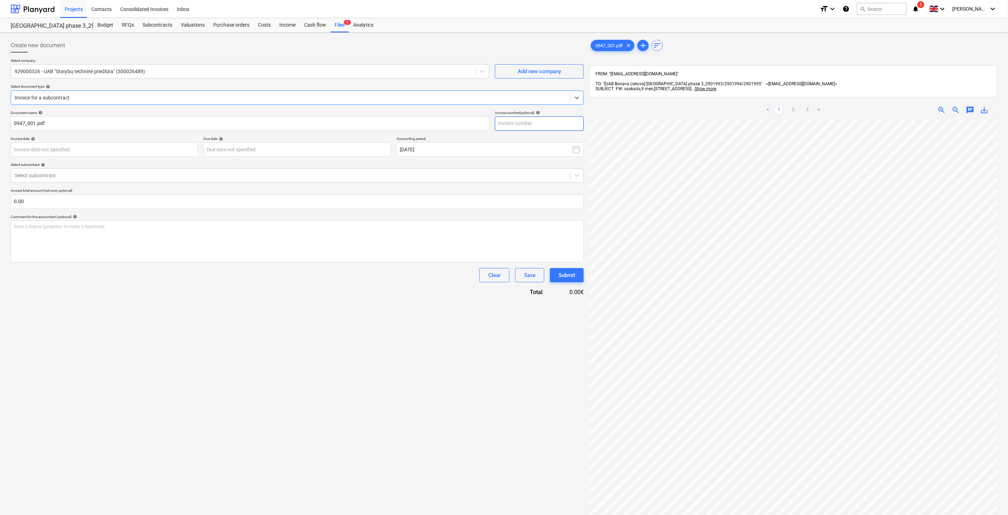
click at [552, 123] on input "text" at bounding box center [539, 124] width 89 height 14
type input "STP08617"
click at [131, 152] on body "Projects Contacts Consolidated Invoices Inbox format_size keyboard_arrow_down h…" at bounding box center [504, 257] width 1008 height 515
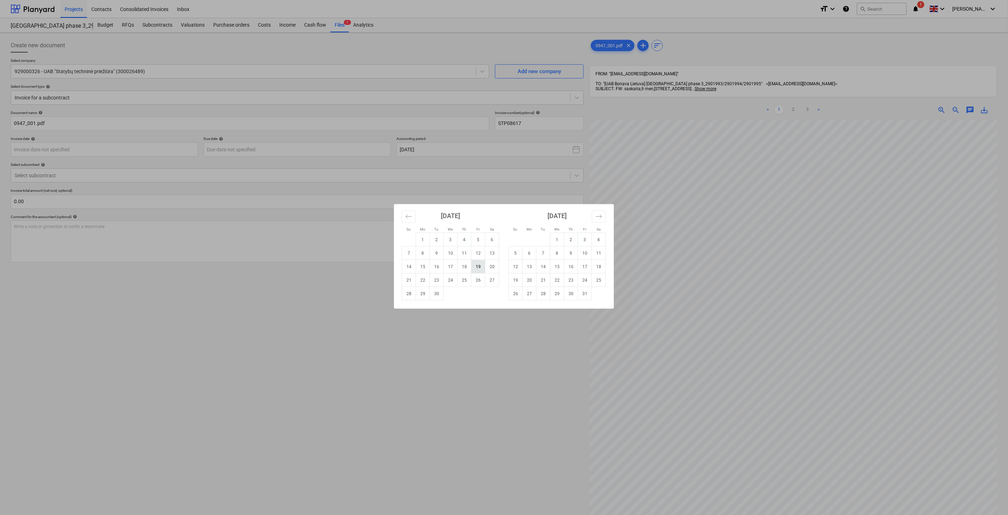
click at [478, 266] on td "19" at bounding box center [478, 266] width 14 height 13
type input "[DATE]"
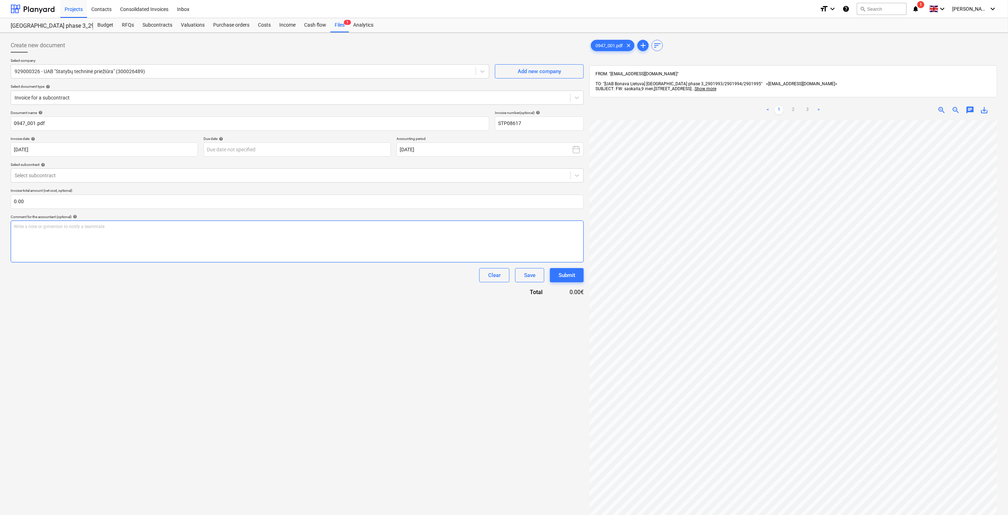
scroll to position [108, 0]
drag, startPoint x: 448, startPoint y: 340, endPoint x: 462, endPoint y: 332, distance: 16.2
click at [448, 340] on div "Create new document Select company 929000326 - UAB "Statybų techninė priežiūra"…" at bounding box center [297, 327] width 579 height 583
click at [462, 332] on div "Create new document Select company 929000326 - UAB "Statybų techninė priežiūra"…" at bounding box center [297, 327] width 579 height 583
click at [405, 352] on div "Create new document Select company 929000326 - UAB "Statybų techninė priežiūra"…" at bounding box center [297, 327] width 579 height 583
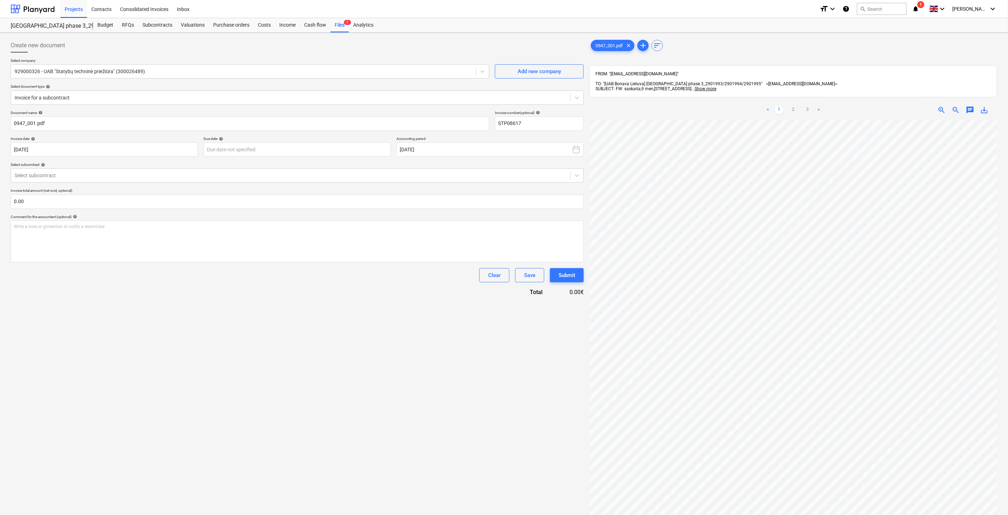
drag, startPoint x: 432, startPoint y: 336, endPoint x: 60, endPoint y: 362, distance: 372.4
click at [421, 338] on div "Create new document Select company 929000326 - UAB "Statybų techninė priežiūra"…" at bounding box center [297, 327] width 579 height 583
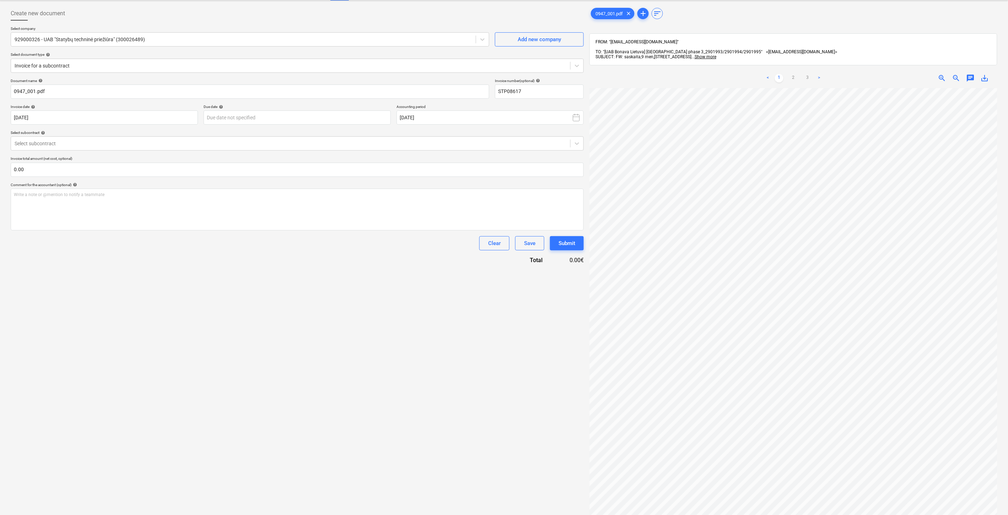
scroll to position [0, 0]
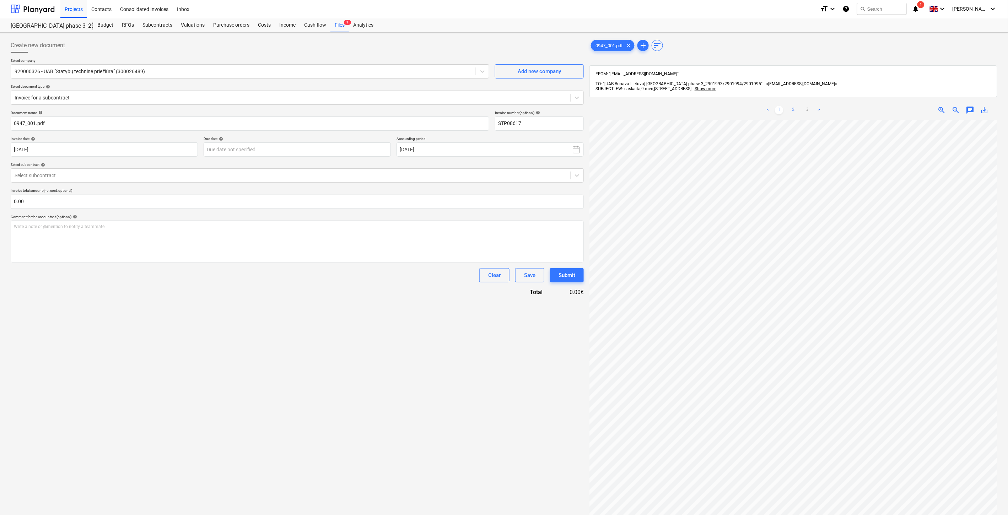
click at [791, 106] on link "2" at bounding box center [793, 110] width 9 height 9
click at [809, 106] on link "3" at bounding box center [807, 110] width 9 height 9
click at [778, 106] on link "1" at bounding box center [779, 110] width 9 height 9
click at [308, 163] on div "Select subcontract help" at bounding box center [297, 164] width 573 height 5
click at [310, 158] on div "Document name help 0947_001.pdf Invoice number (optional) help STP08617 Invoice…" at bounding box center [297, 203] width 573 height 186
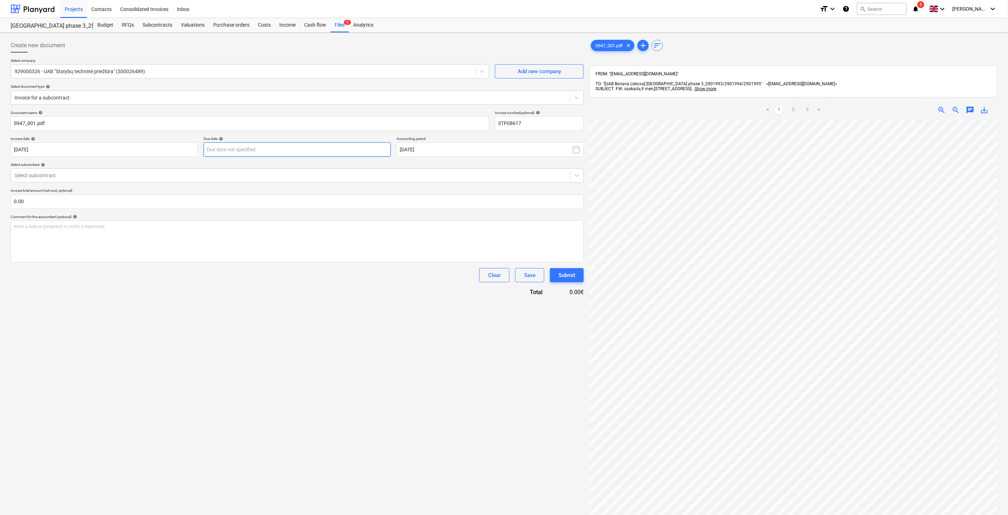
click at [313, 154] on body "Projects Contacts Consolidated Invoices Inbox format_size keyboard_arrow_down h…" at bounding box center [504, 257] width 1008 height 515
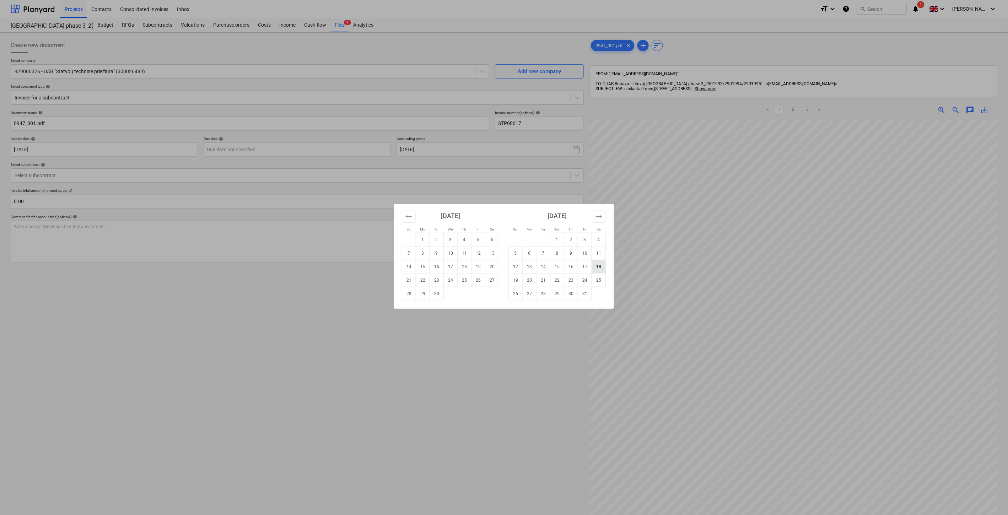
click at [597, 268] on td "18" at bounding box center [599, 266] width 14 height 13
type input "[DATE]"
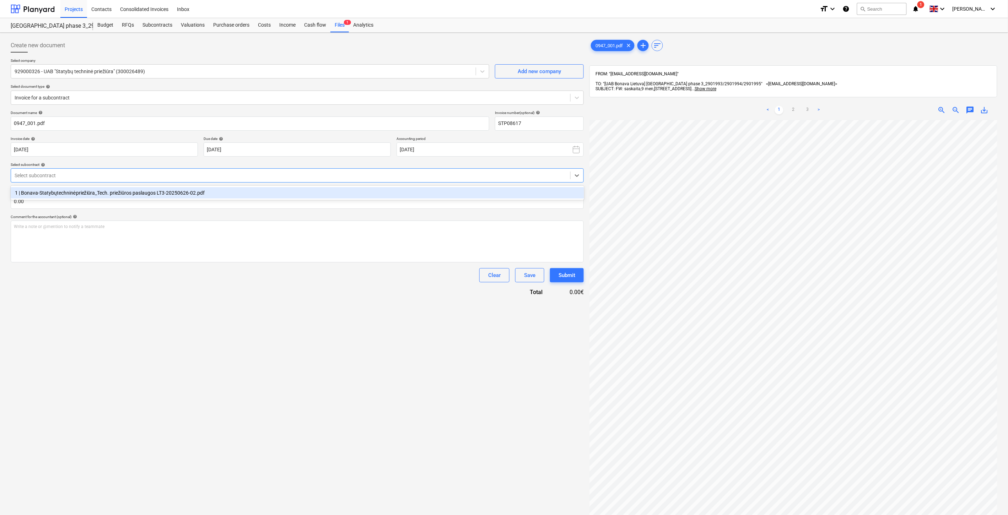
click at [211, 179] on div at bounding box center [291, 175] width 552 height 7
click at [212, 190] on div "1 | Bonava-Statybųtechninėpriežiūra_Tech. priežiūros paslaugos LT3-20250626-02.…" at bounding box center [297, 192] width 573 height 11
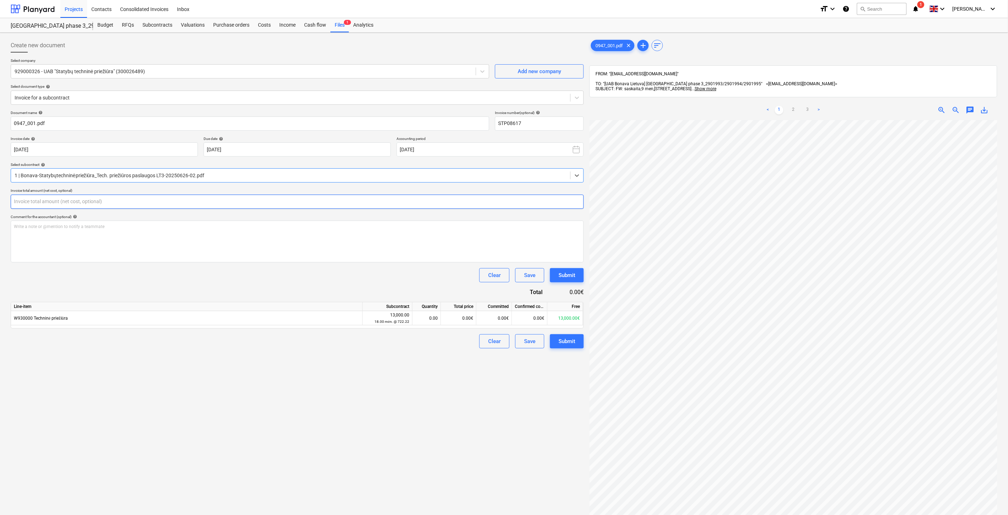
click at [247, 203] on input "text" at bounding box center [297, 202] width 573 height 14
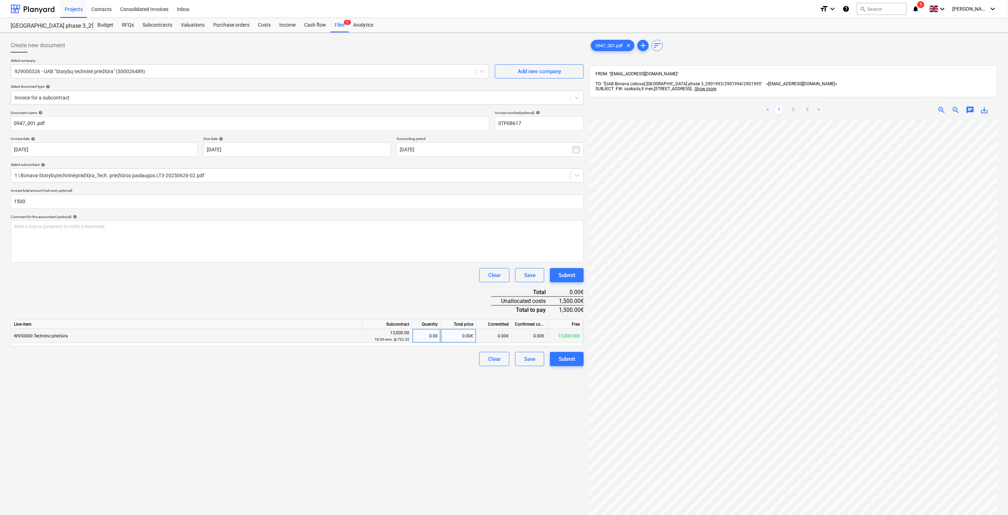
type input "1,500.00"
click at [470, 337] on div "0.00€" at bounding box center [459, 336] width 36 height 14
type input "1500"
click at [445, 281] on div "Clear Save Submit" at bounding box center [297, 275] width 573 height 14
drag, startPoint x: 410, startPoint y: 441, endPoint x: 448, endPoint y: 426, distance: 41.3
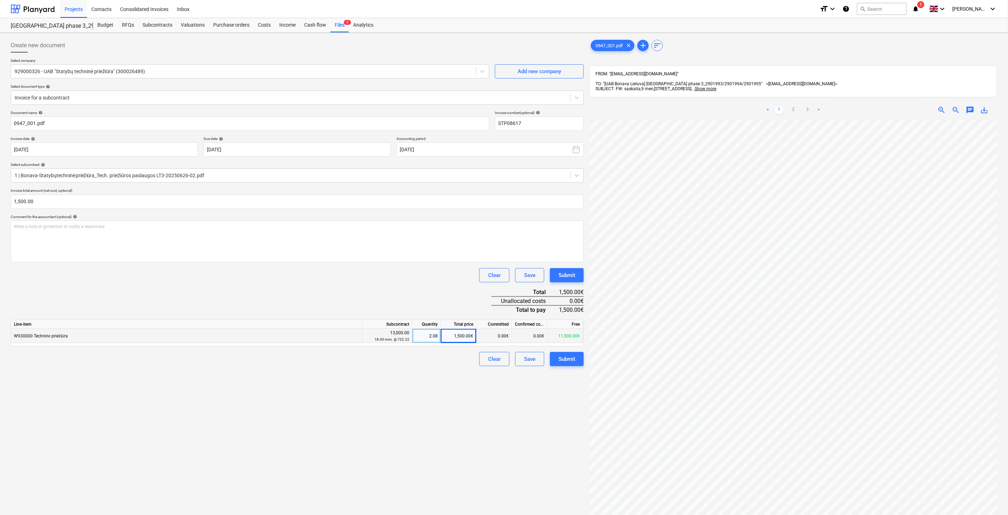
click at [417, 439] on div "Create new document Select company 929000326 - UAB "Statybų techninė priežiūra"…" at bounding box center [297, 327] width 579 height 583
drag, startPoint x: 448, startPoint y: 426, endPoint x: 456, endPoint y: 420, distance: 9.8
click at [450, 425] on div "Create new document Select company 929000326 - UAB "Statybų techninė priežiūra"…" at bounding box center [297, 327] width 579 height 583
click at [526, 362] on div "Save" at bounding box center [529, 358] width 11 height 9
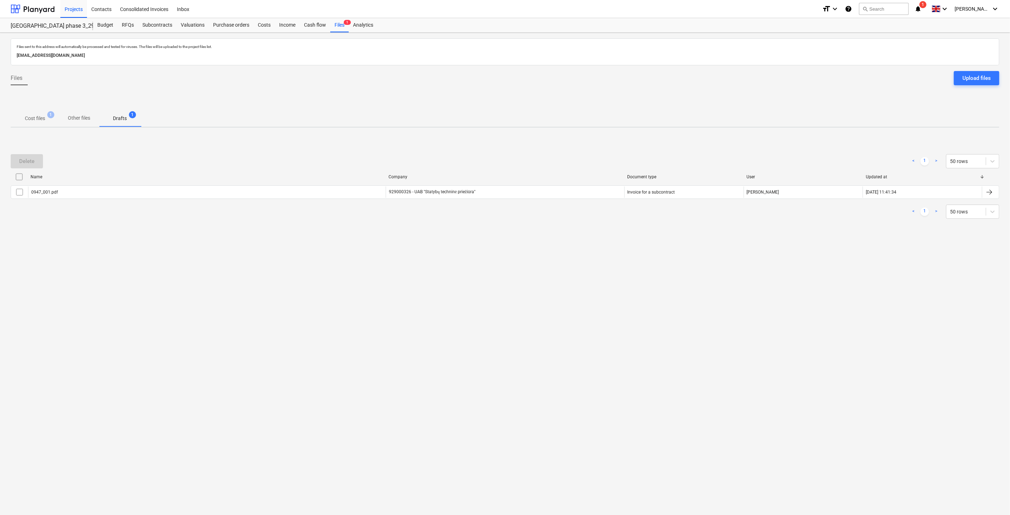
drag, startPoint x: 40, startPoint y: 115, endPoint x: 555, endPoint y: 248, distance: 531.5
click at [41, 115] on p "Cost files" at bounding box center [35, 118] width 20 height 7
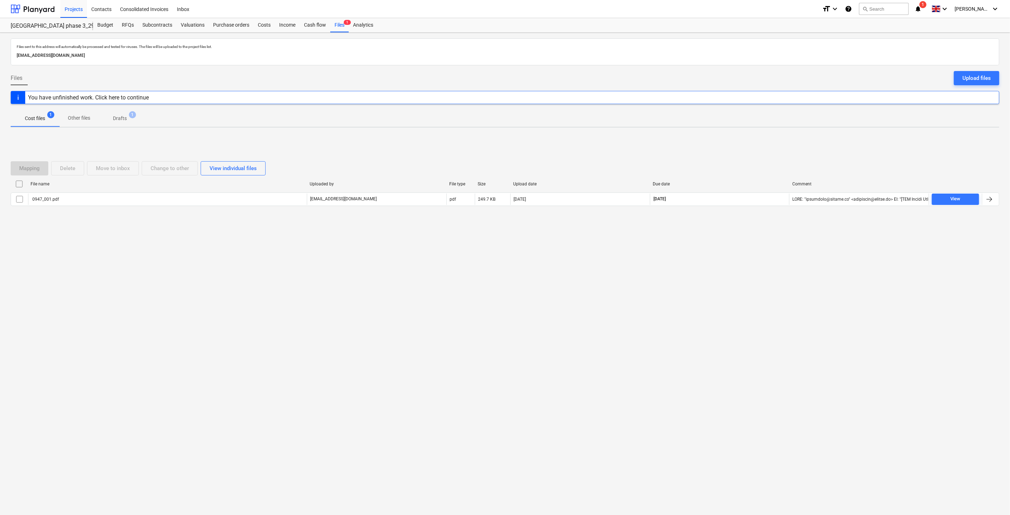
drag, startPoint x: 733, startPoint y: 264, endPoint x: 744, endPoint y: 240, distance: 26.5
click at [735, 260] on div "Files sent to this address will automatically be processed and tested for virus…" at bounding box center [505, 274] width 1010 height 482
click at [744, 240] on div "Files sent to this address will automatically be processed and tested for virus…" at bounding box center [505, 274] width 1010 height 482
click at [28, 8] on div at bounding box center [33, 9] width 44 height 18
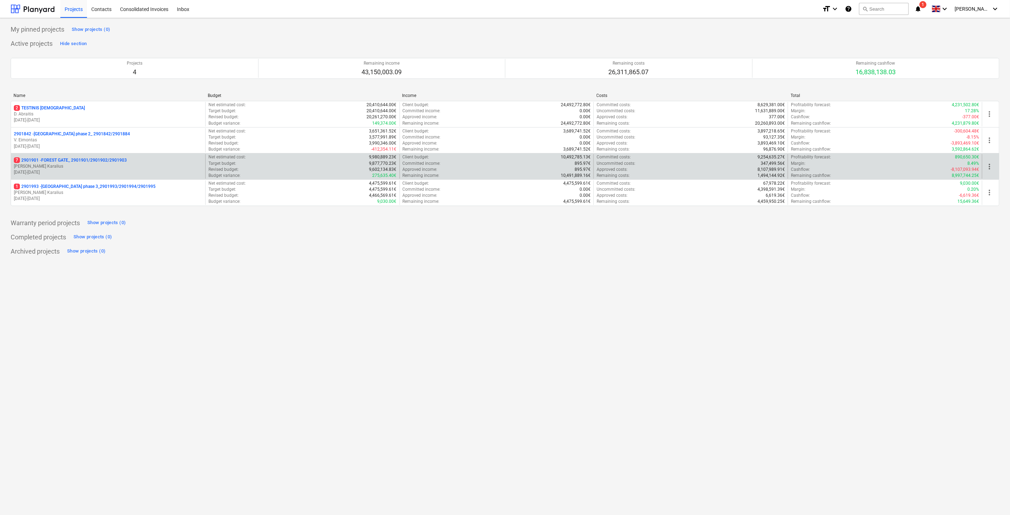
click at [56, 157] on p "7 2901901 - FOREST GATE_ 2901901/2901902/2901903" at bounding box center [70, 160] width 113 height 6
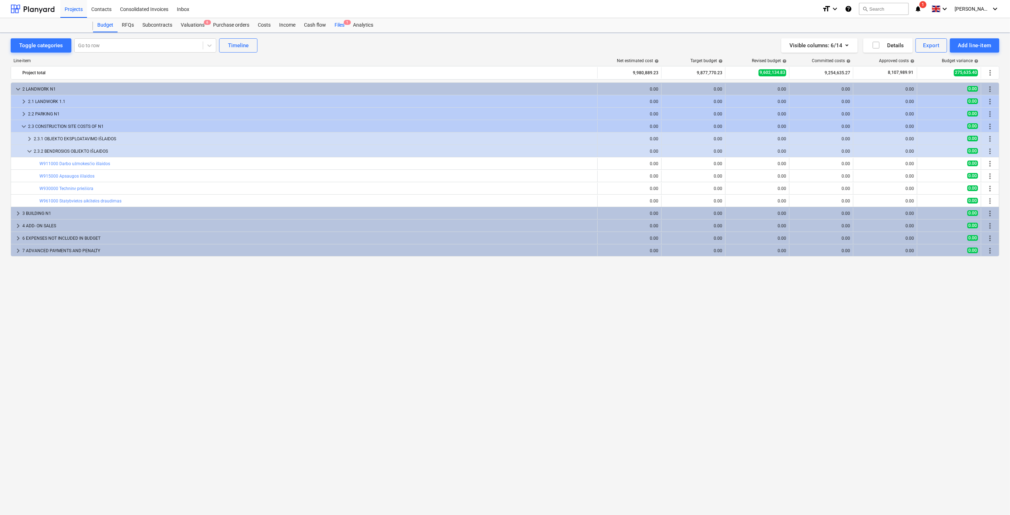
click at [344, 23] on span "1" at bounding box center [347, 22] width 7 height 5
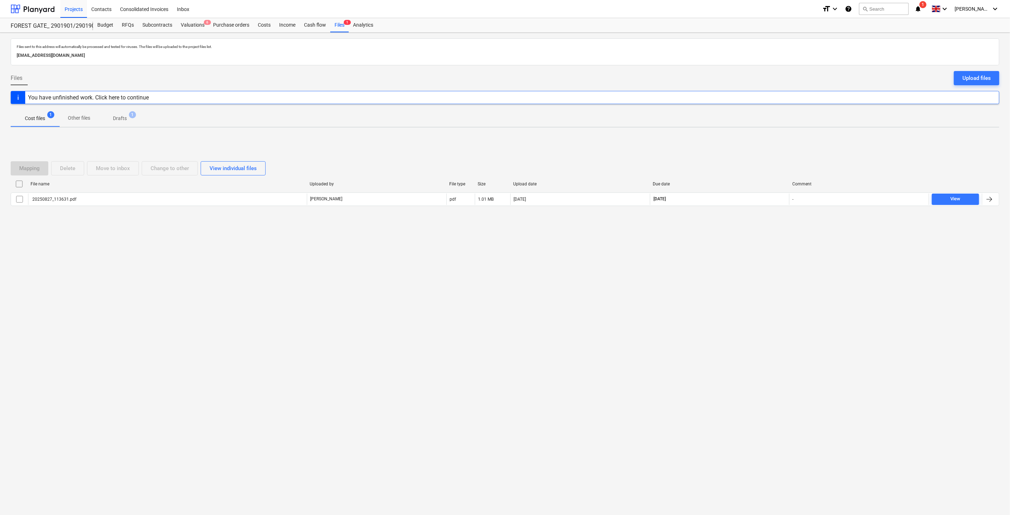
click at [750, 155] on div "Mapping Delete Move to inbox Change to other View individual files File name Up…" at bounding box center [505, 186] width 989 height 67
click at [754, 150] on div "Mapping Delete Move to inbox Change to other View individual files File name Up…" at bounding box center [505, 186] width 989 height 107
click at [755, 147] on div "Mapping Delete Move to inbox Change to other View individual files File name Up…" at bounding box center [505, 186] width 989 height 107
click at [764, 136] on div "Mapping Delete Move to inbox Change to other View individual files File name Up…" at bounding box center [505, 186] width 989 height 107
drag, startPoint x: 718, startPoint y: 160, endPoint x: 752, endPoint y: 139, distance: 39.2
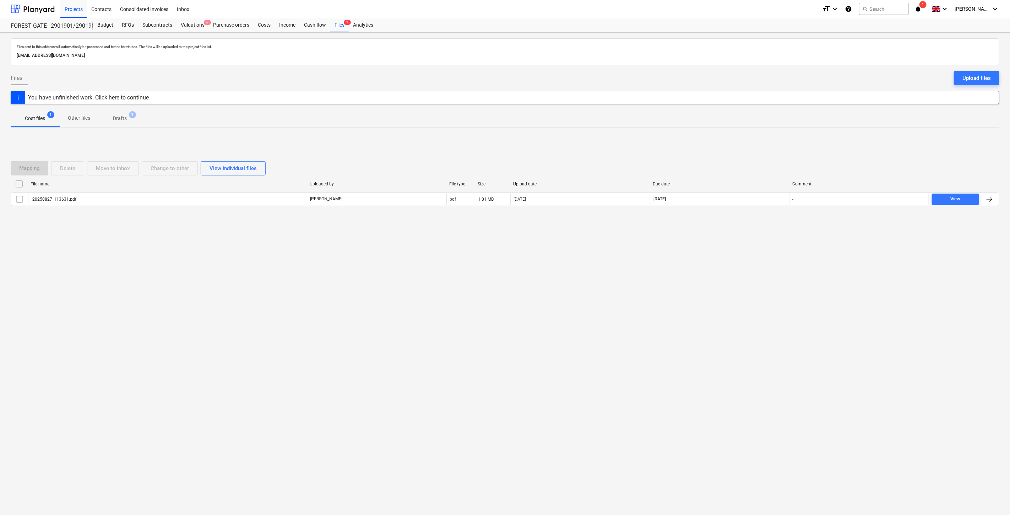
click at [719, 159] on div "Mapping Delete Move to inbox Change to other View individual files" at bounding box center [505, 168] width 989 height 20
click at [755, 137] on div "Mapping Delete Move to inbox Change to other View individual files File name Up…" at bounding box center [505, 186] width 989 height 107
